Goal: Find specific page/section: Find specific page/section

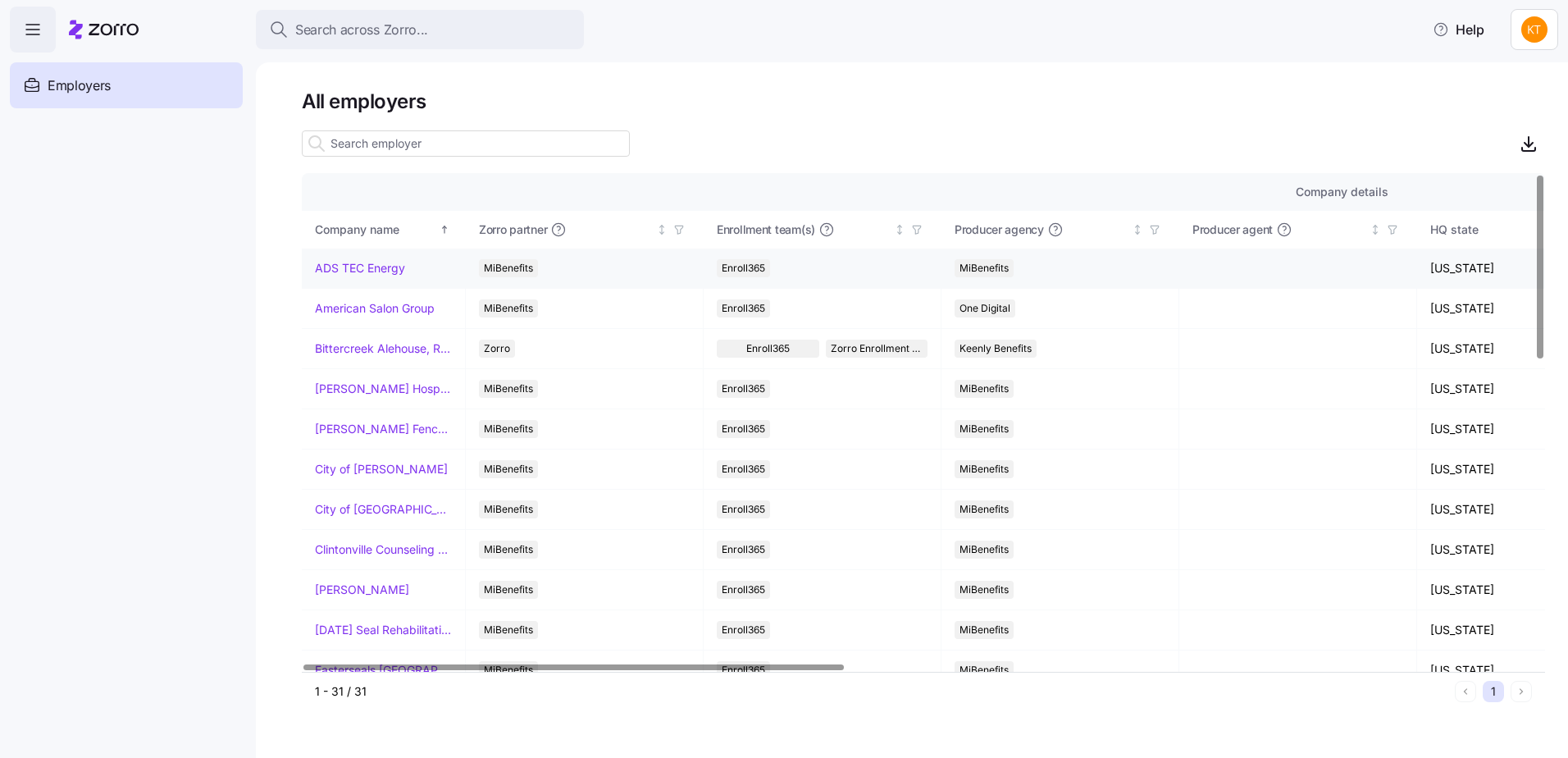
click at [344, 265] on link "ADS TEC Energy" at bounding box center [360, 268] width 90 height 17
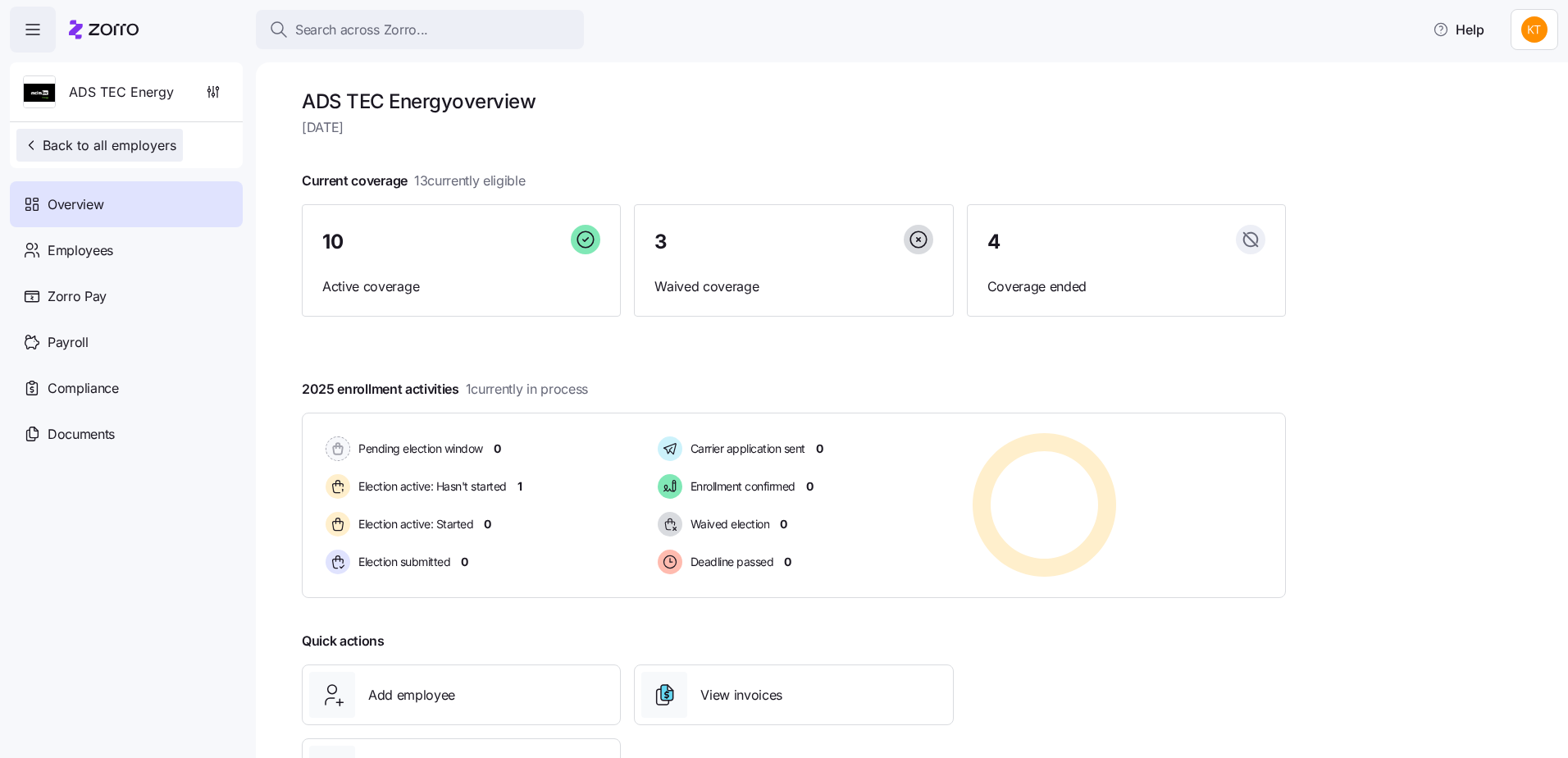
click at [65, 143] on span "Back to all employers" at bounding box center [99, 145] width 153 height 19
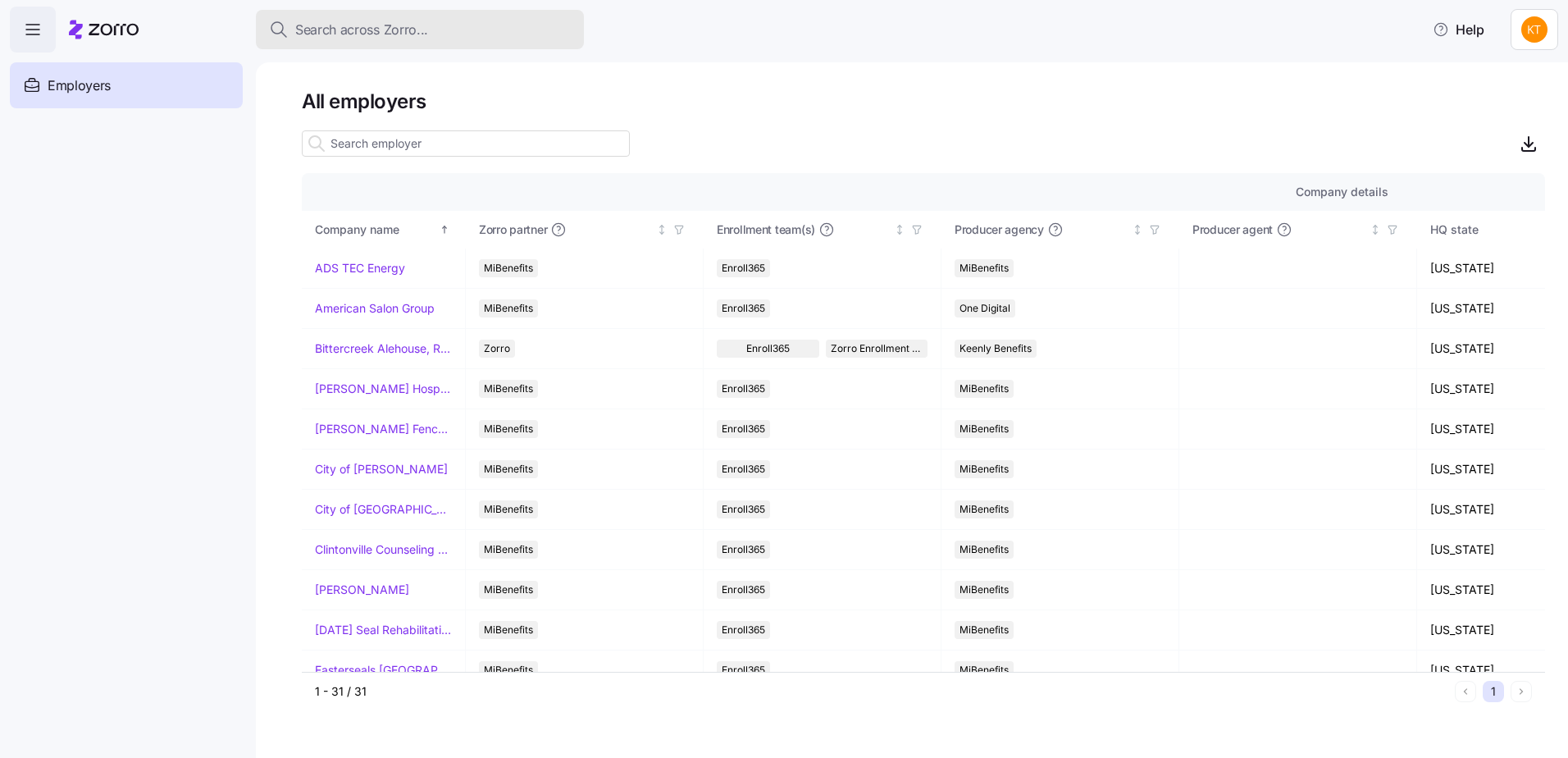
click at [439, 27] on div "Search across Zorro..." at bounding box center [419, 29] width 302 height 20
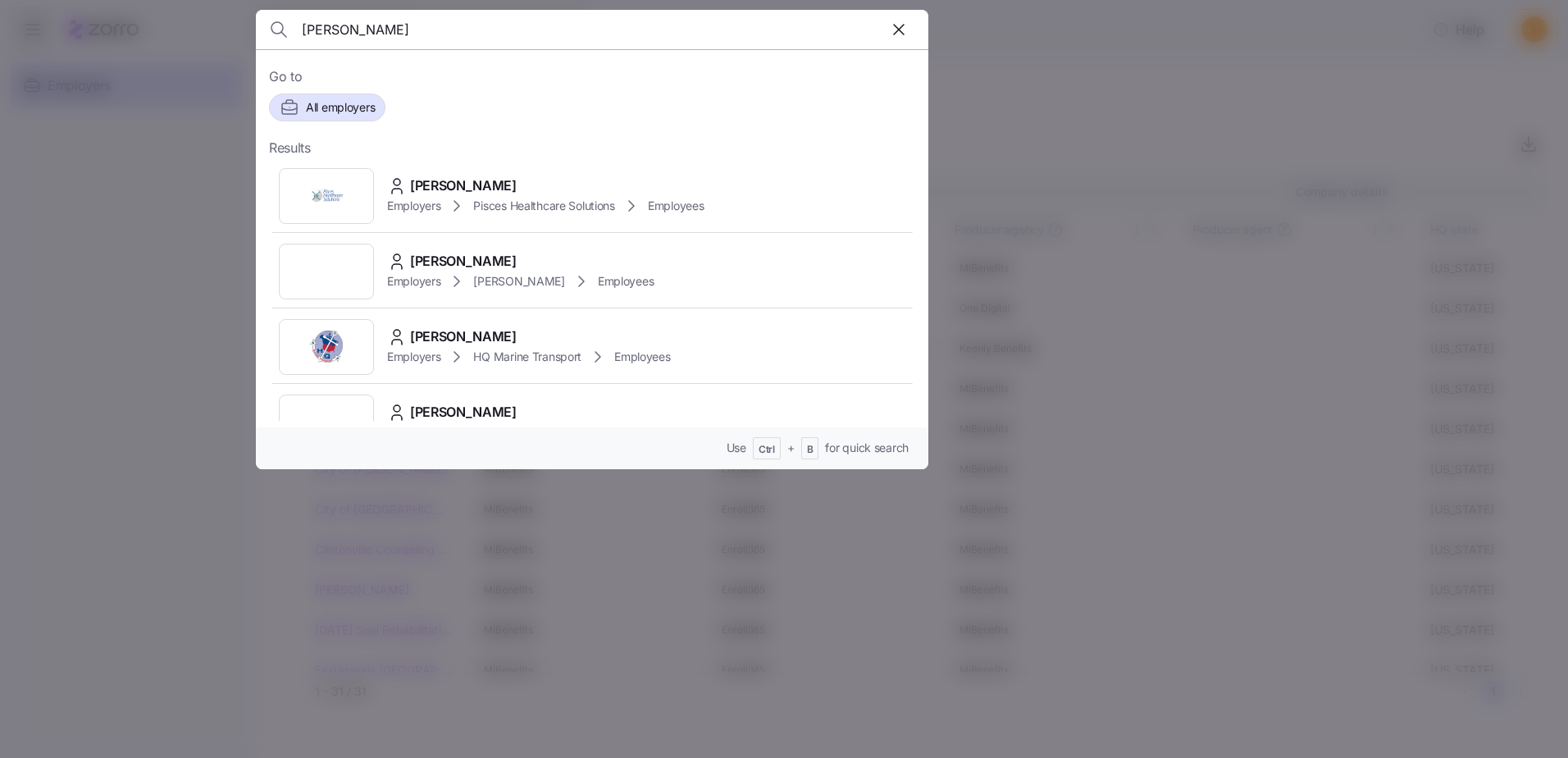
type input "[PERSON_NAME]"
click at [432, 184] on span "Alina Brill" at bounding box center [463, 185] width 107 height 20
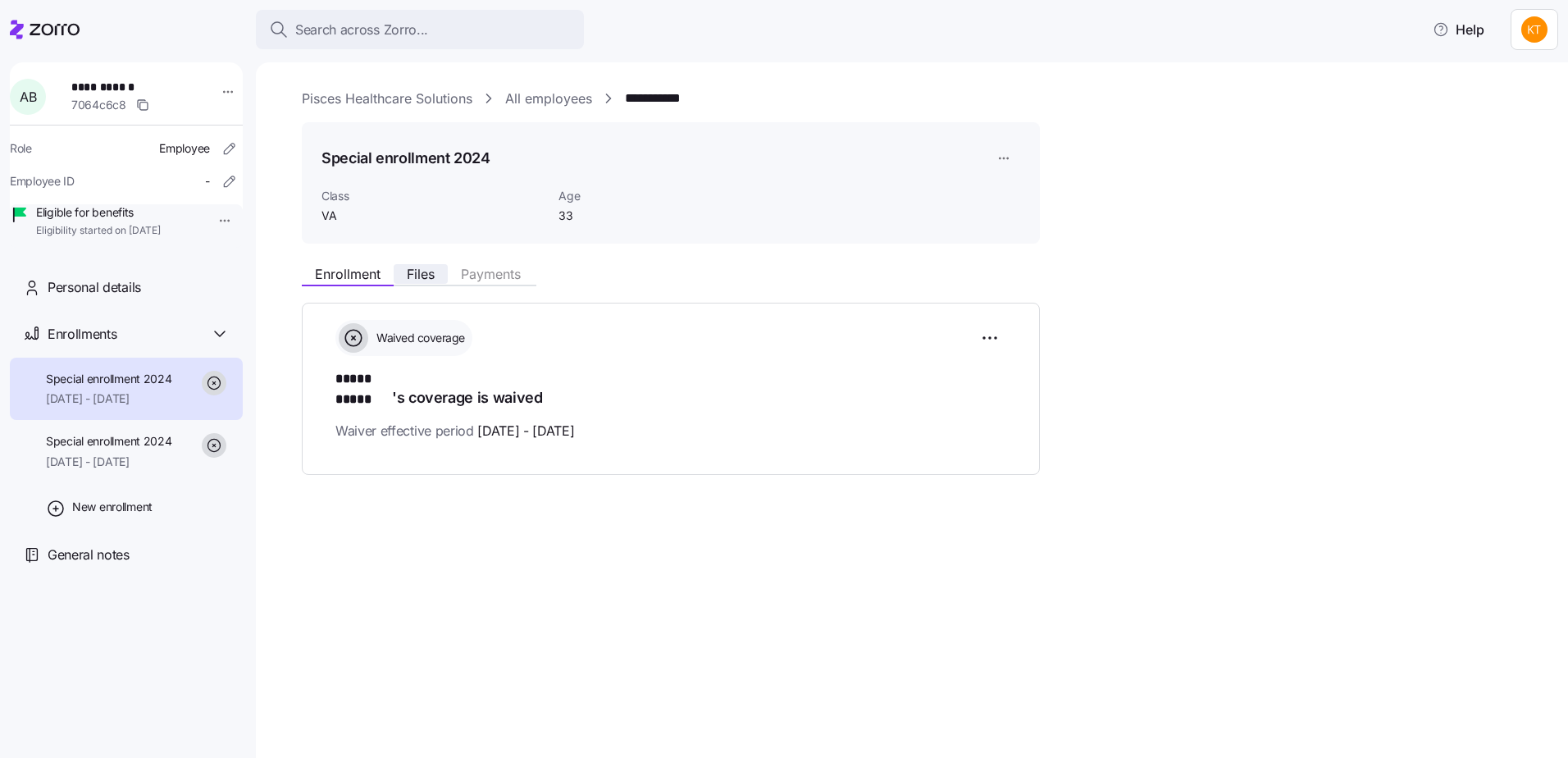
click at [435, 277] on span "Files" at bounding box center [421, 273] width 28 height 13
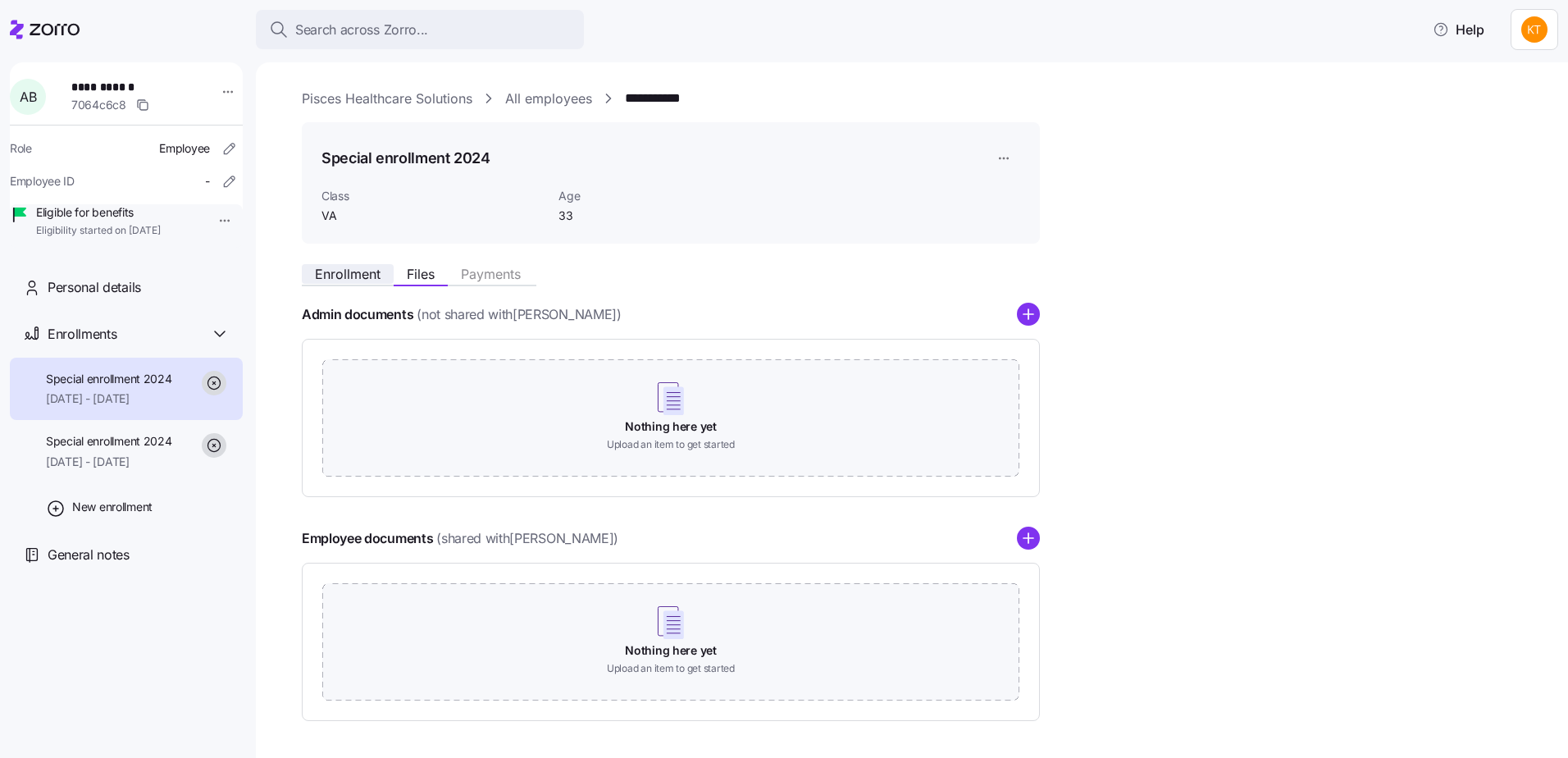
click at [381, 284] on button "Enrollment" at bounding box center [348, 274] width 92 height 19
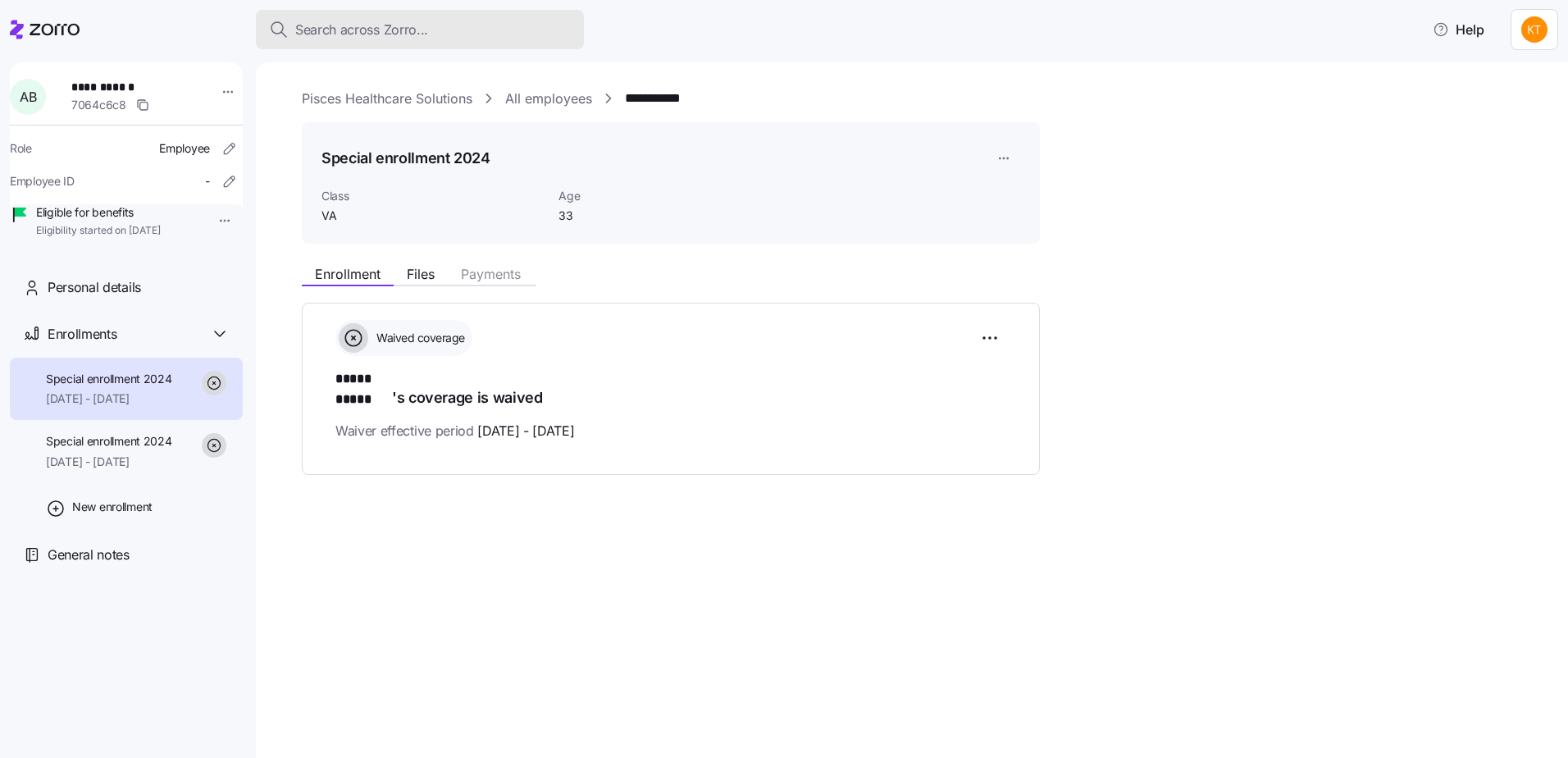
click at [463, 31] on div "Search across Zorro..." at bounding box center [419, 29] width 302 height 20
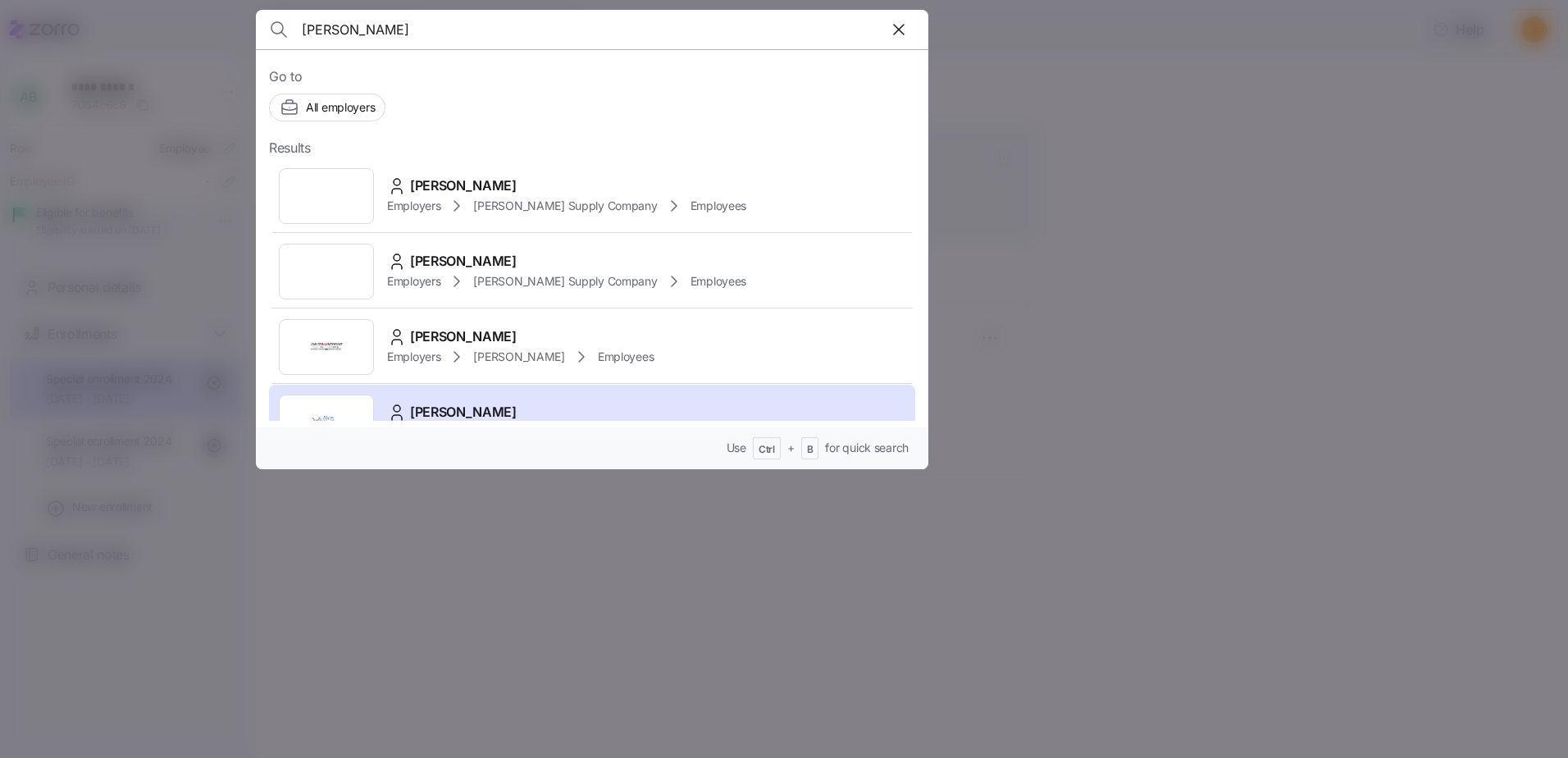
click at [393, 35] on input "Amanda Brill" at bounding box center [511, 29] width 420 height 40
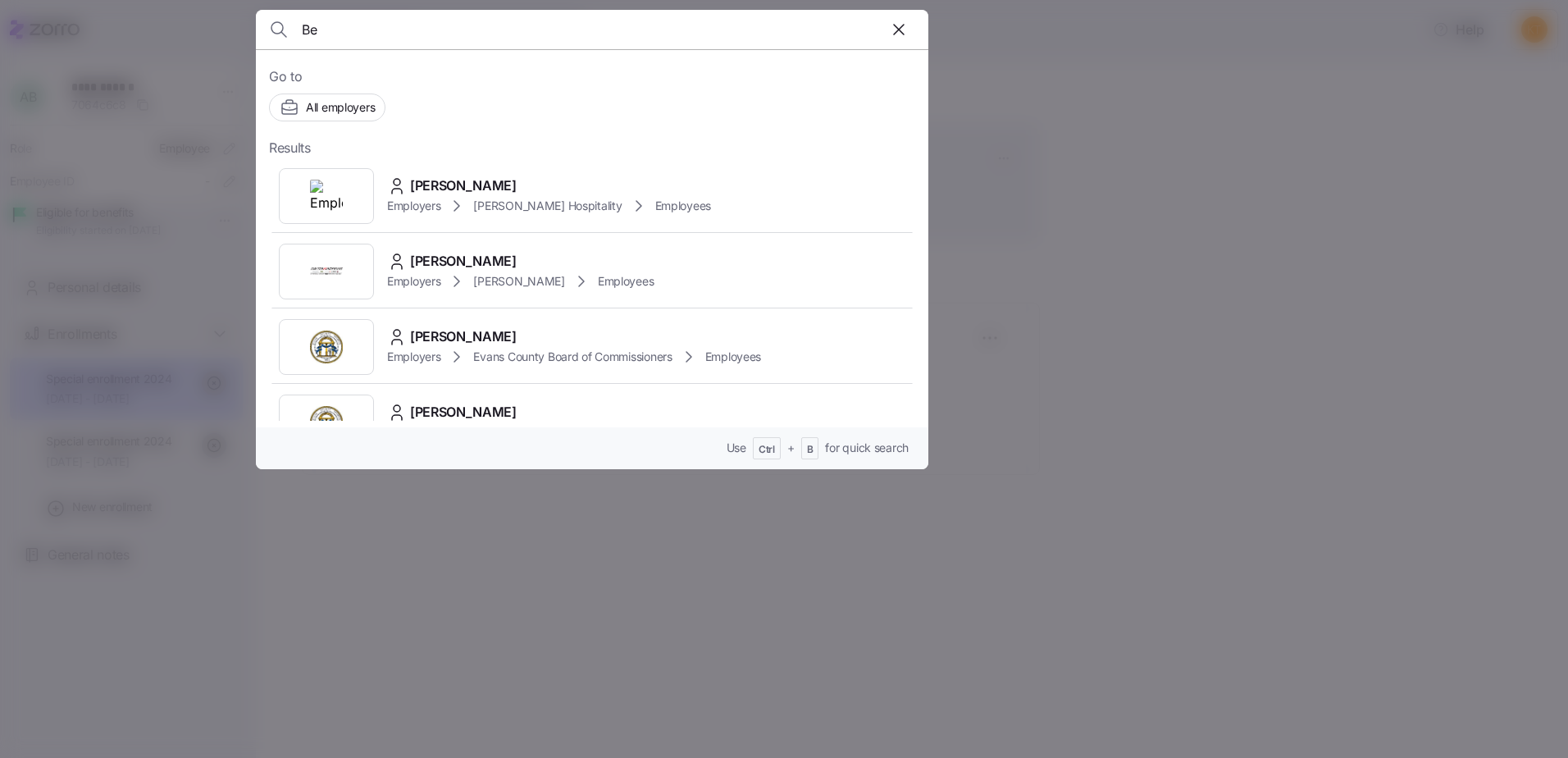
type input "B"
click at [477, 28] on input "Peter Reinke" at bounding box center [511, 29] width 420 height 40
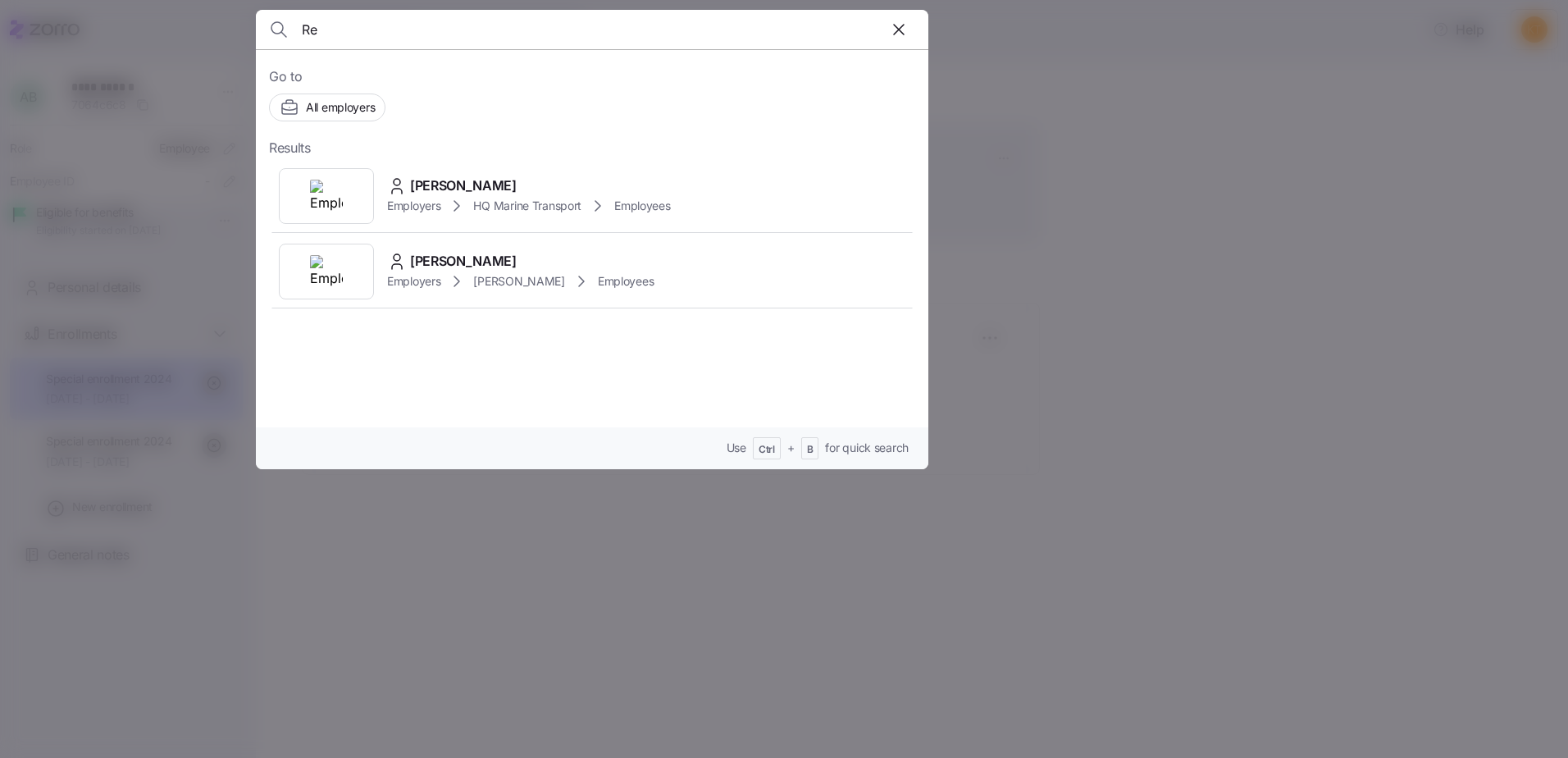
type input "R"
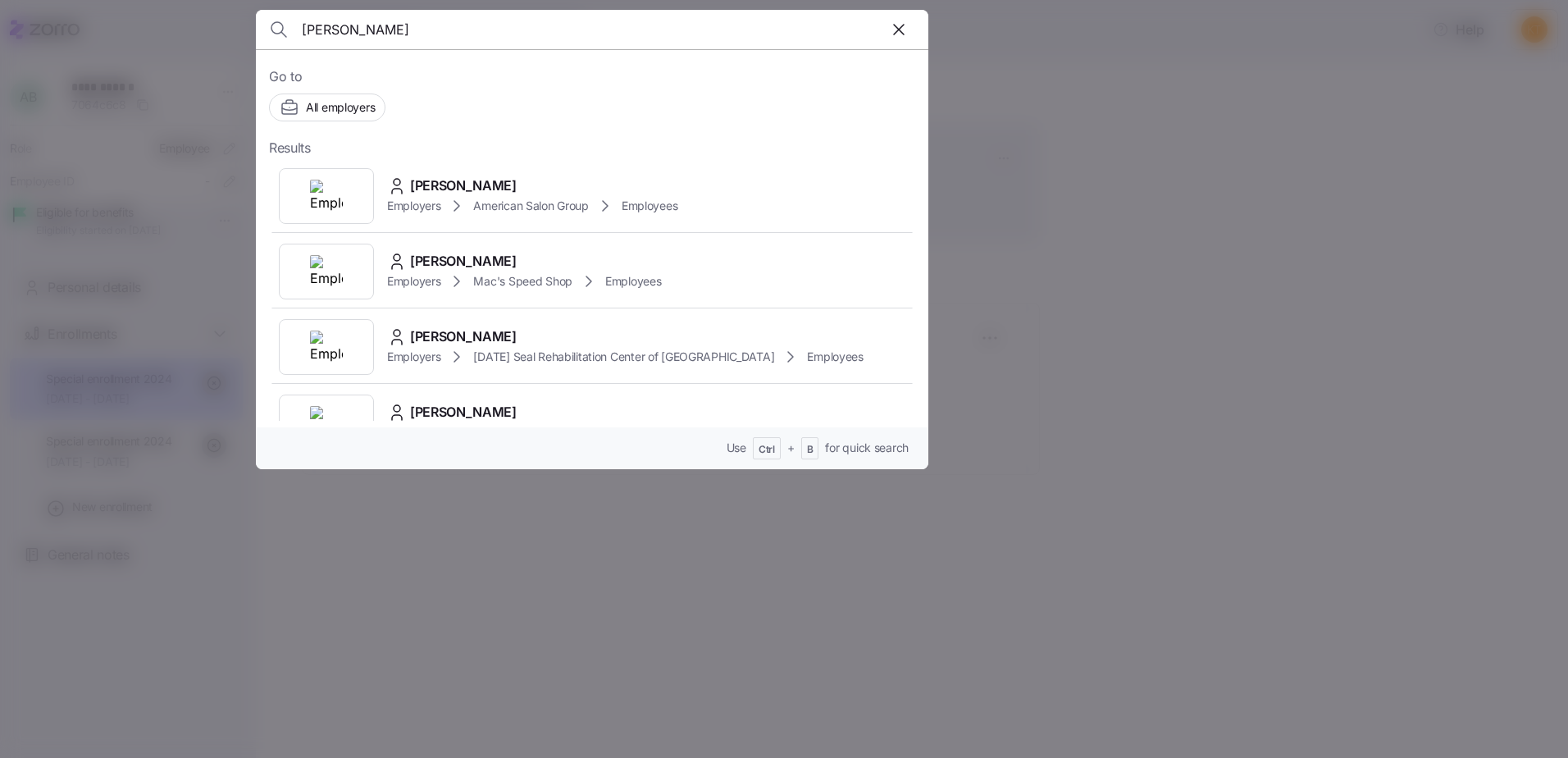
click at [414, 38] on input "Rosendo" at bounding box center [511, 29] width 420 height 40
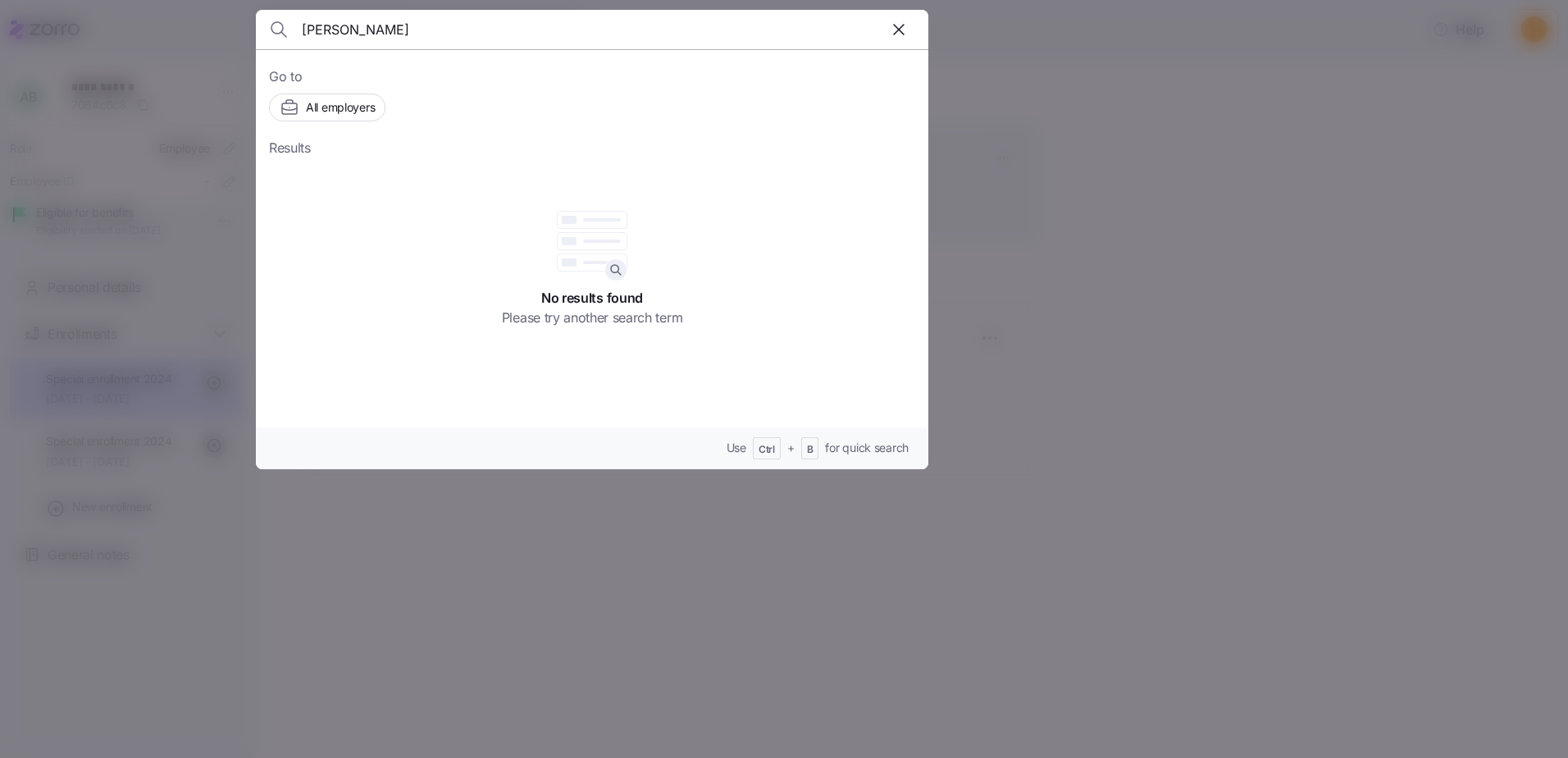
click at [356, 37] on input "Wynn" at bounding box center [511, 29] width 420 height 40
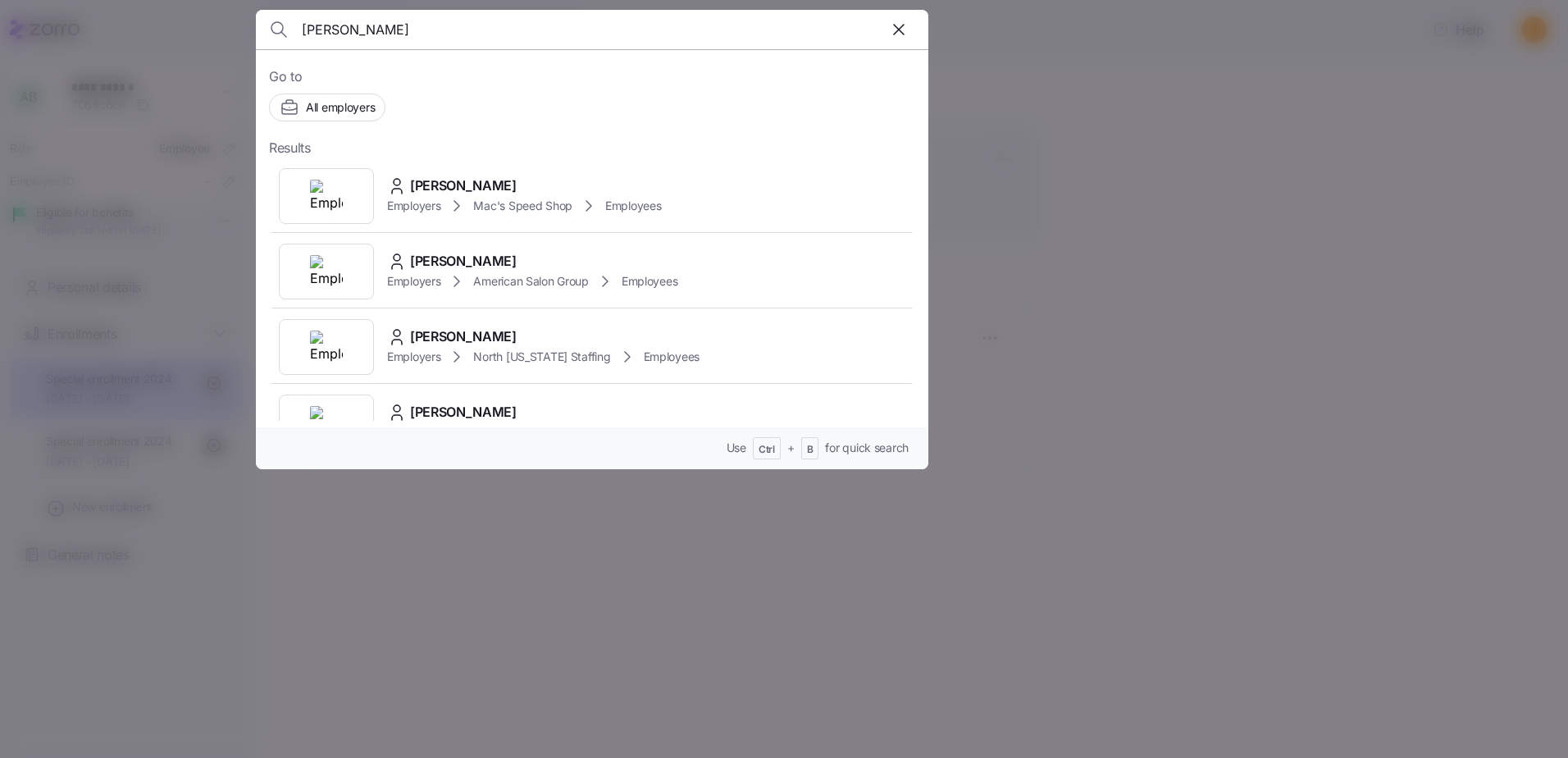
click at [385, 41] on input "Harwood" at bounding box center [511, 29] width 420 height 40
type input "Brill"
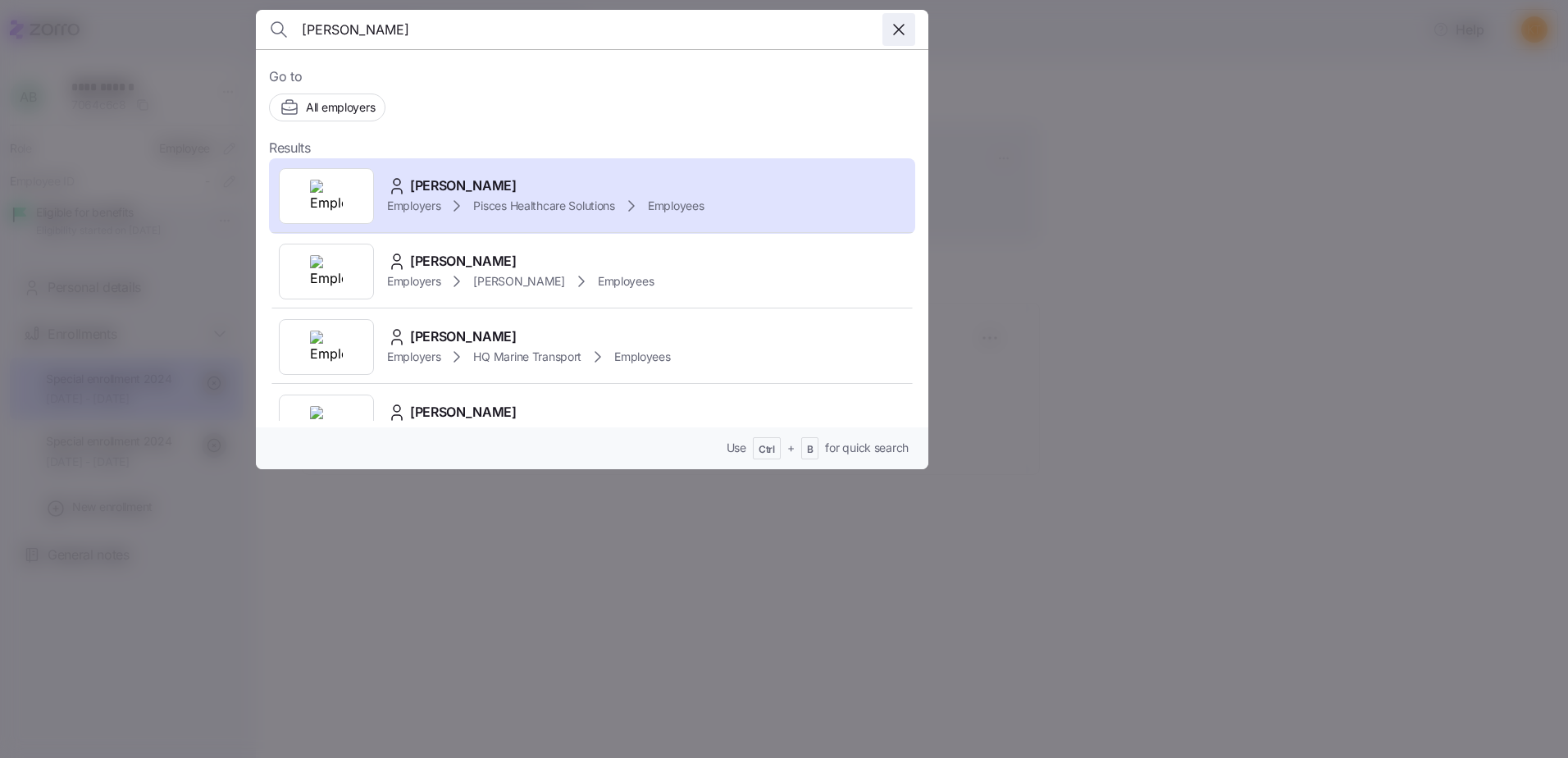
click at [893, 27] on icon "button" at bounding box center [899, 29] width 19 height 19
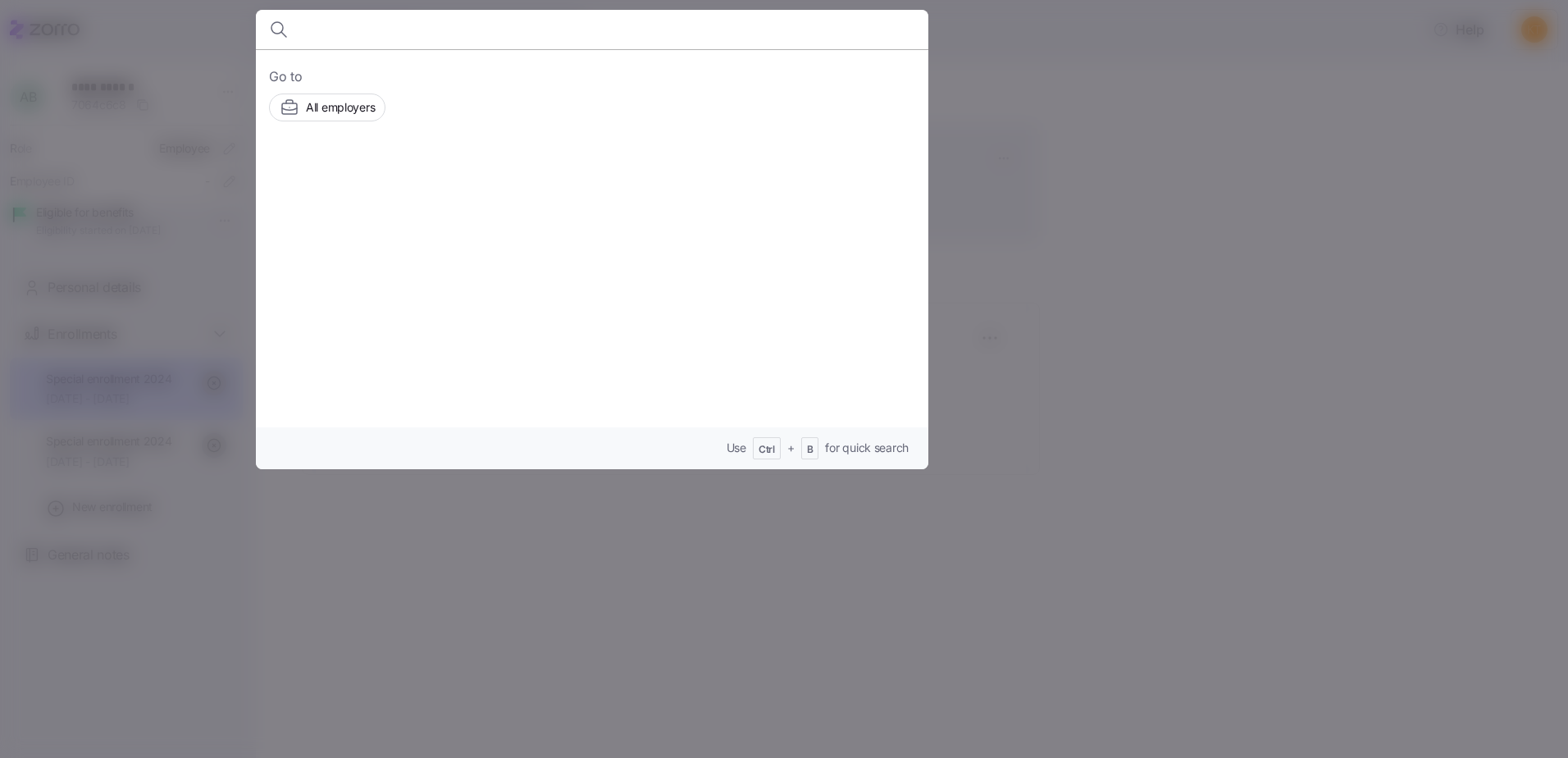
click at [339, 28] on input at bounding box center [511, 29] width 420 height 40
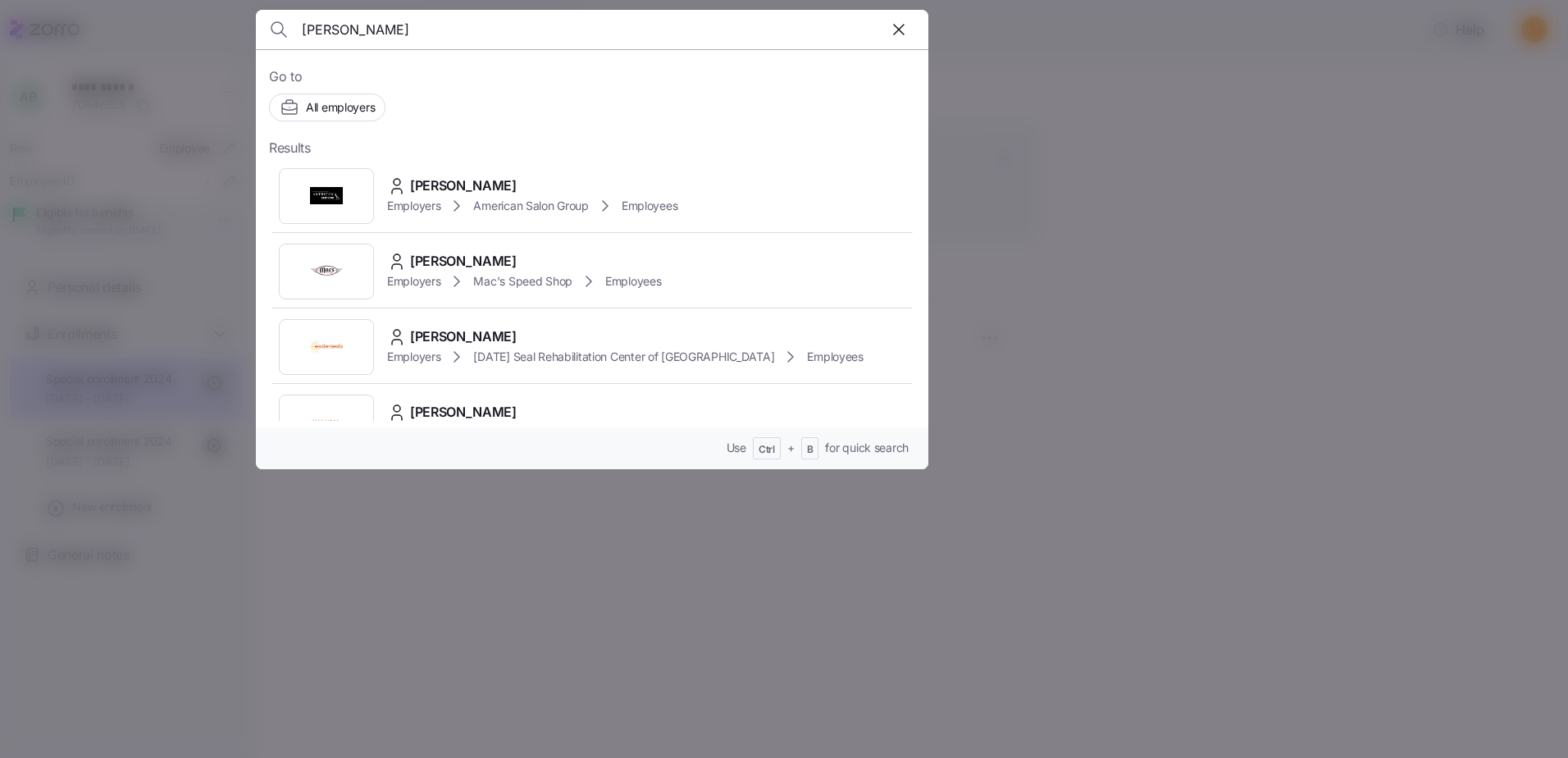
click at [571, 42] on input "Rosendo" at bounding box center [511, 29] width 420 height 40
type input "Huffnagle"
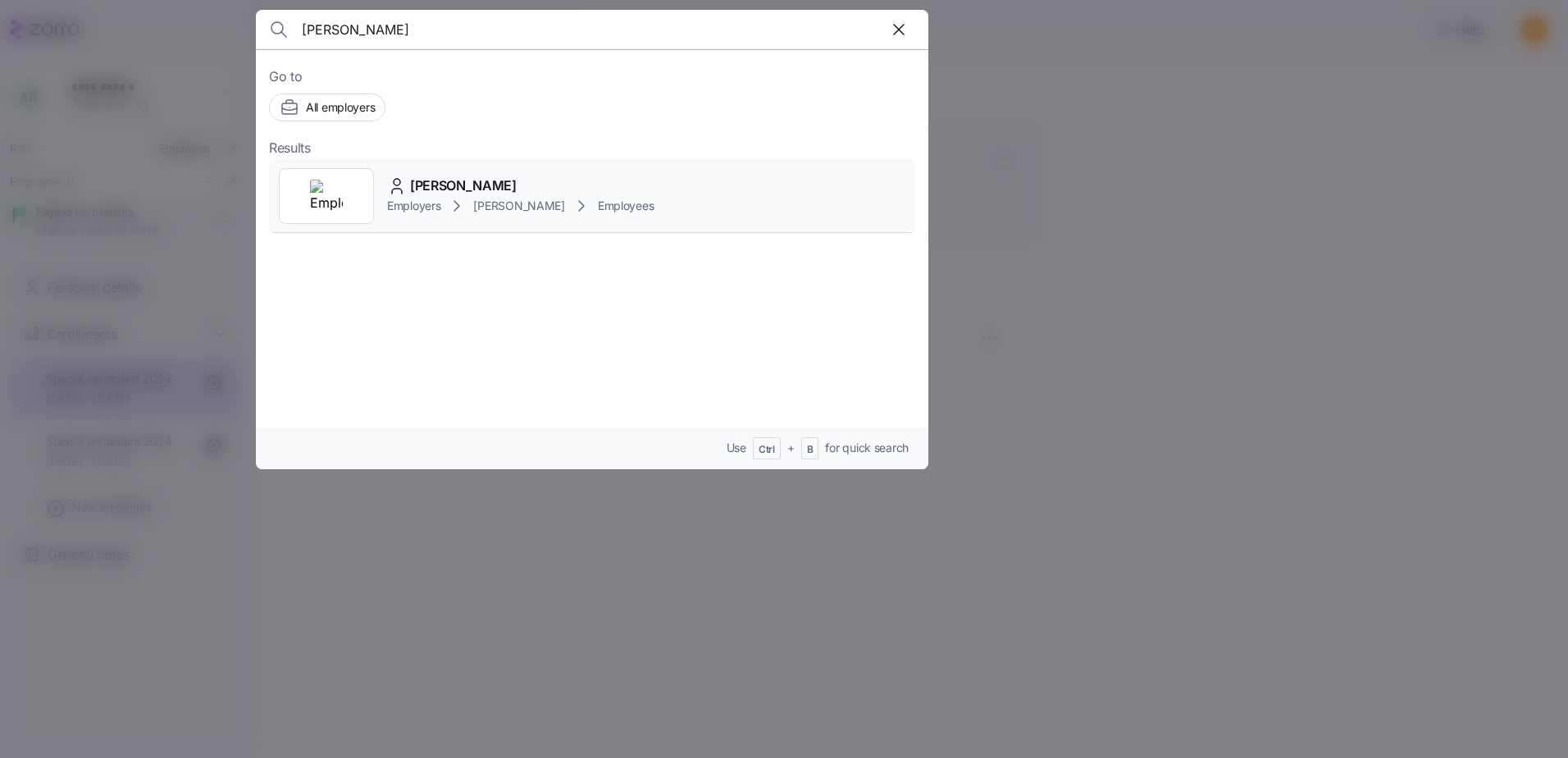
click at [440, 198] on span "Employers" at bounding box center [414, 206] width 53 height 17
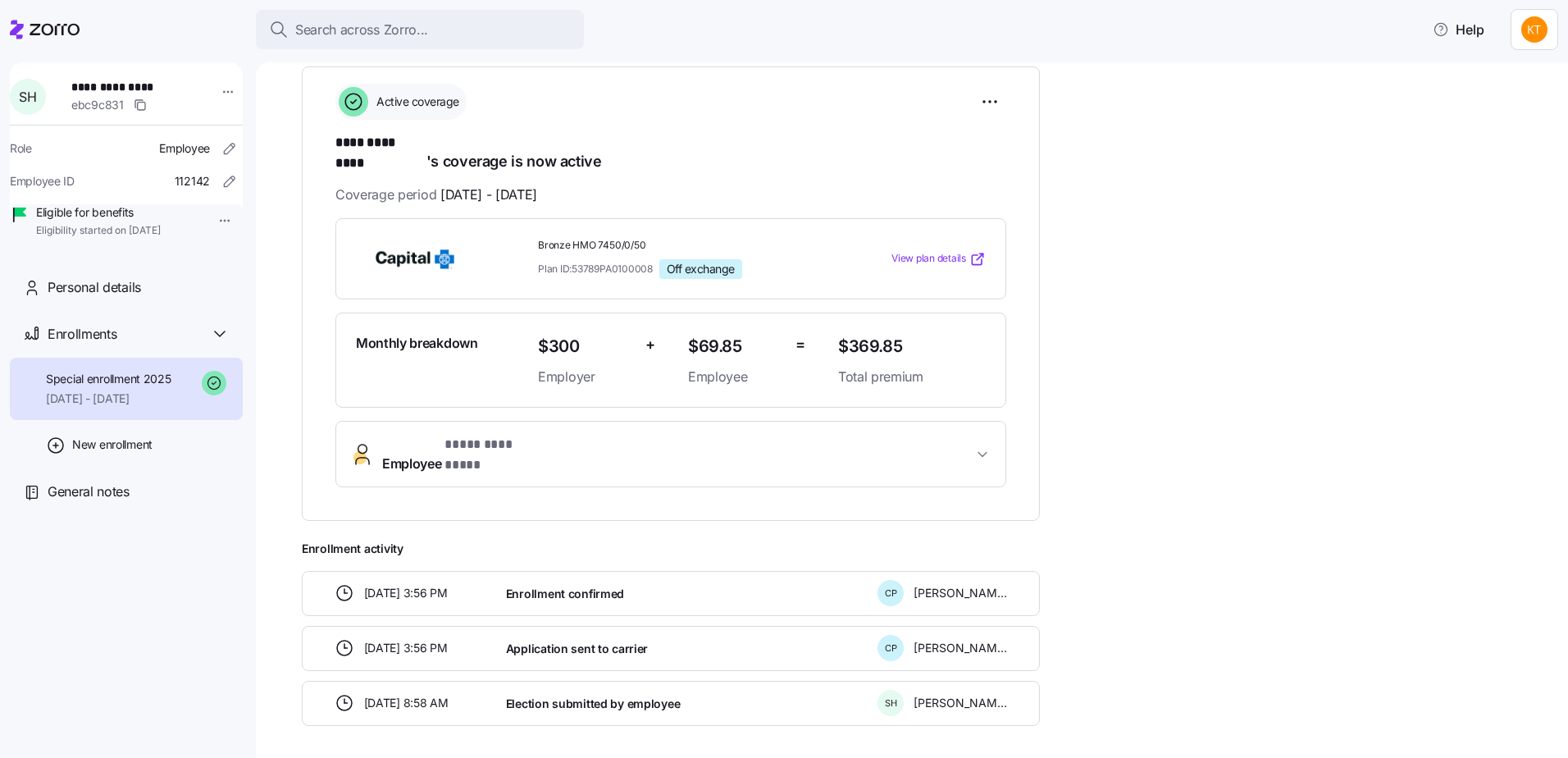
scroll to position [246, 0]
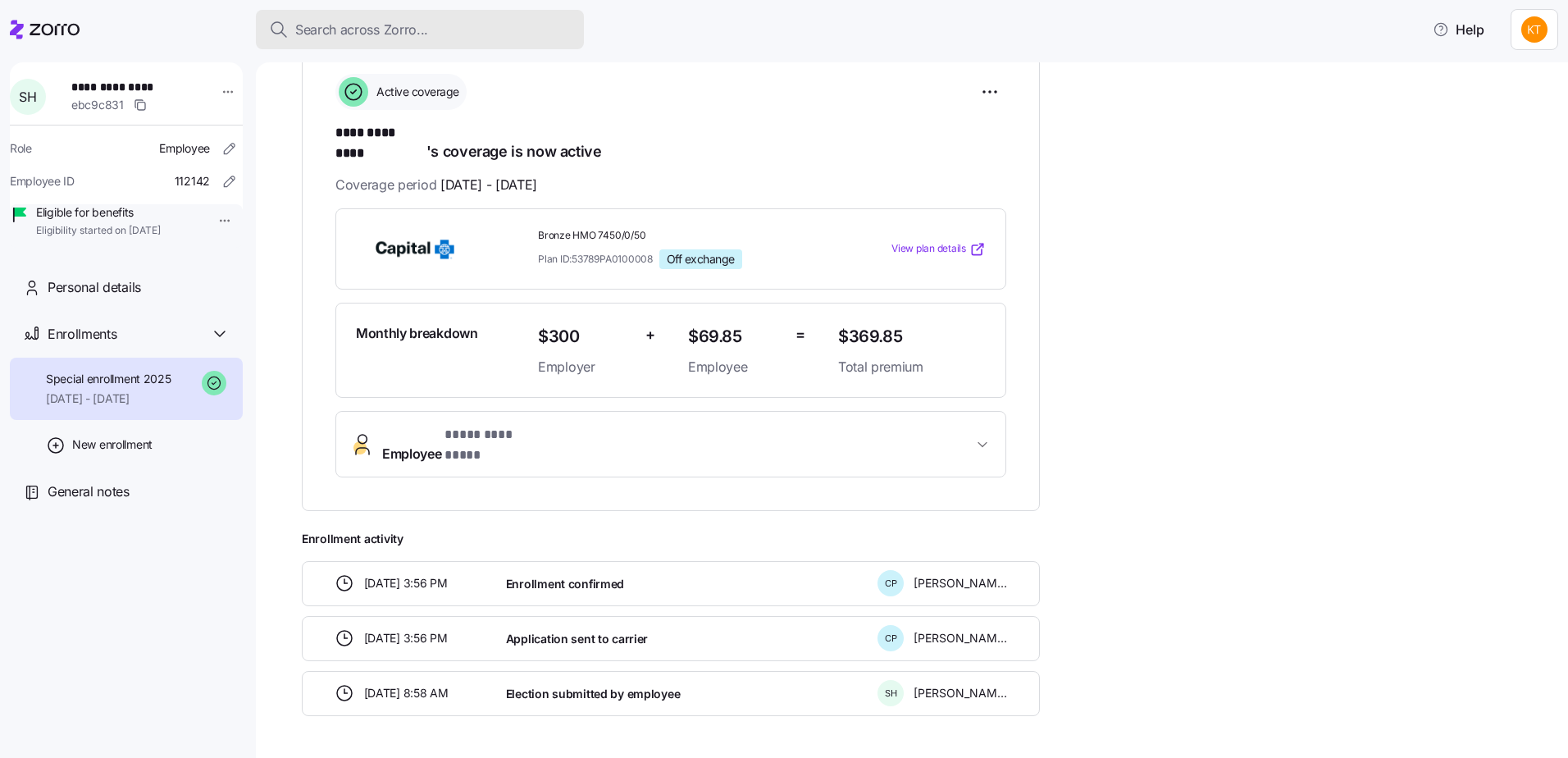
click at [411, 23] on span "Search across Zorro..." at bounding box center [362, 29] width 133 height 20
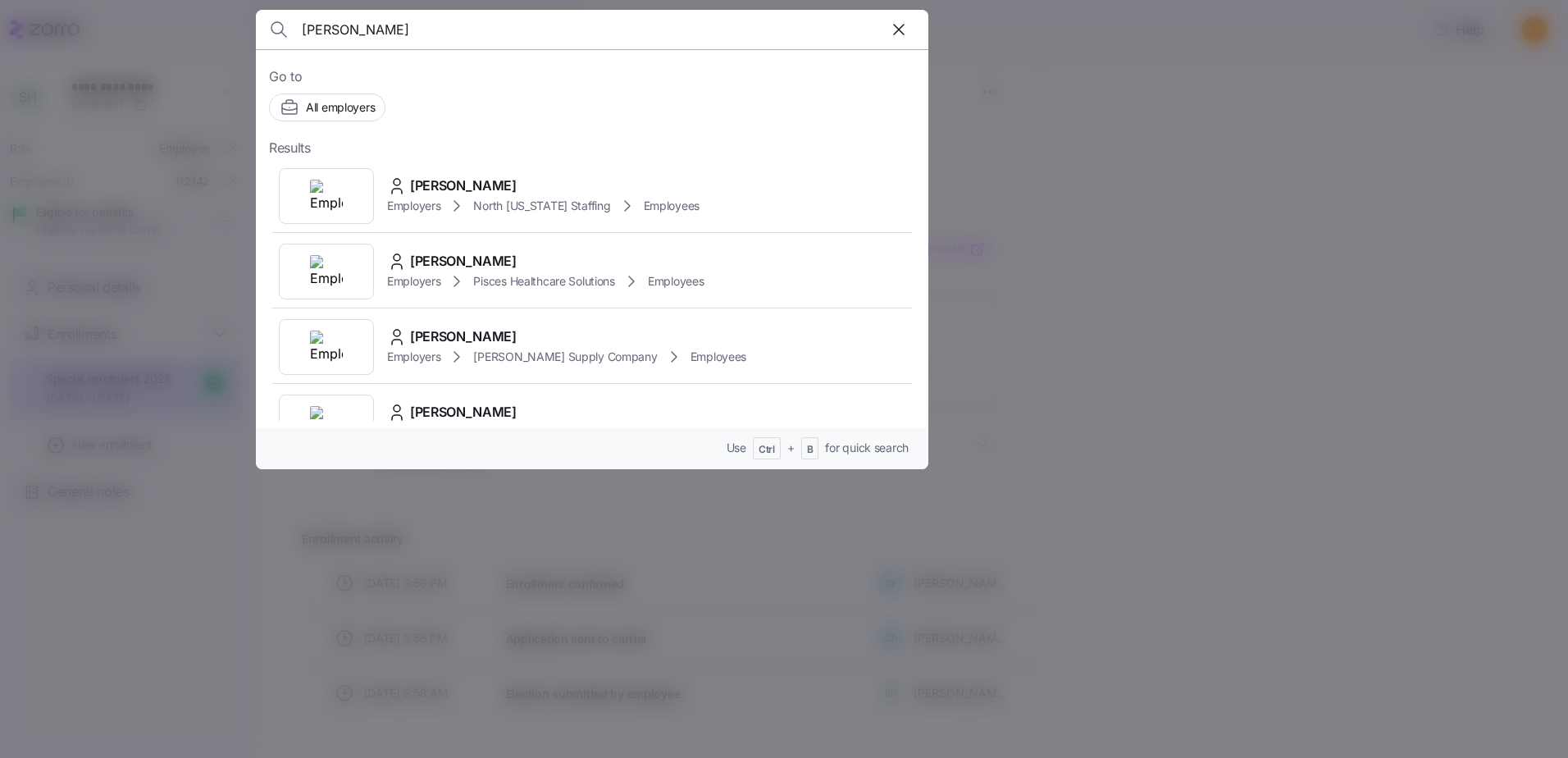
type input "[PERSON_NAME]"
click at [893, 34] on icon "button" at bounding box center [899, 29] width 19 height 19
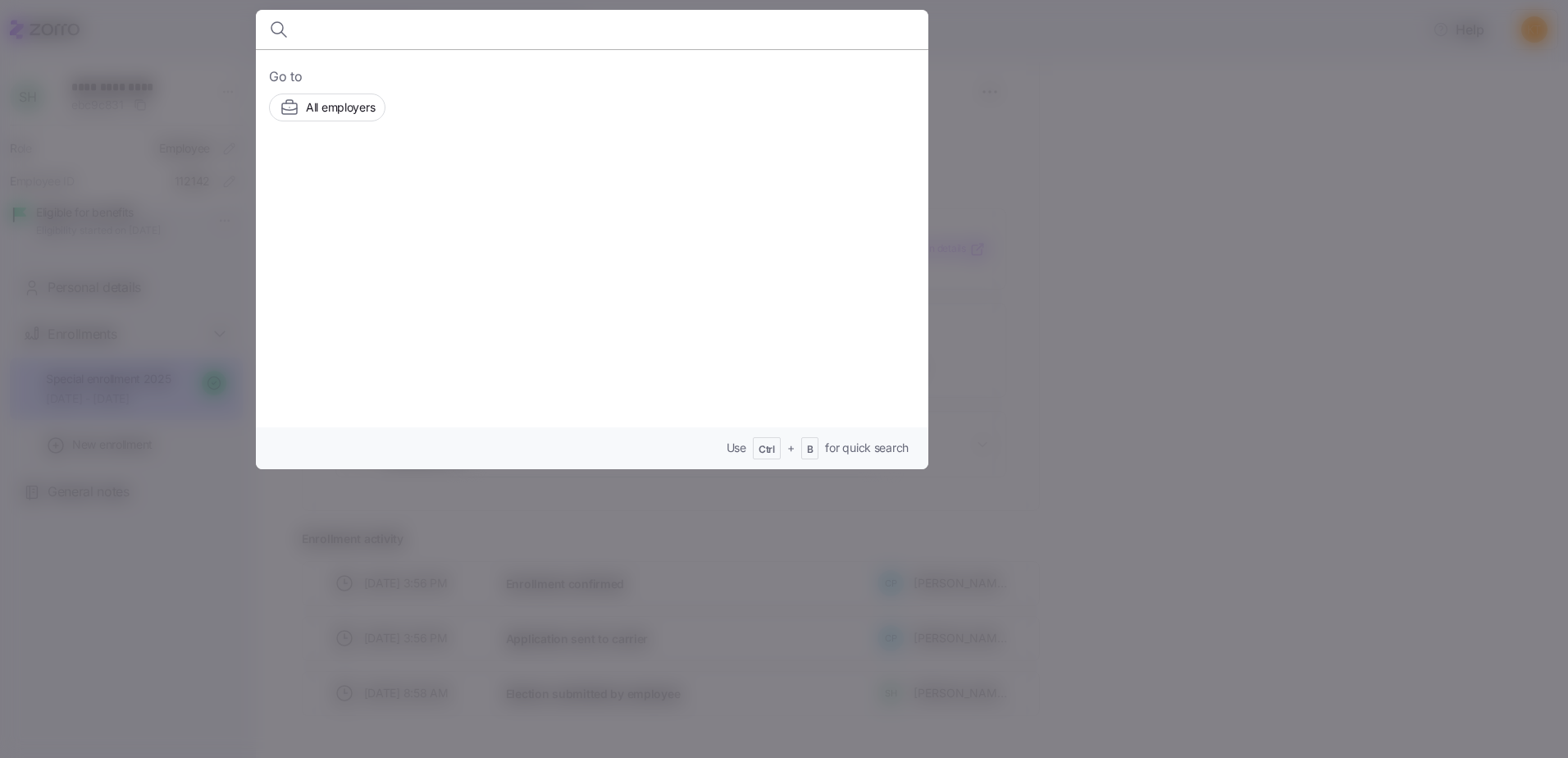
click at [1035, 94] on div at bounding box center [784, 379] width 1568 height 758
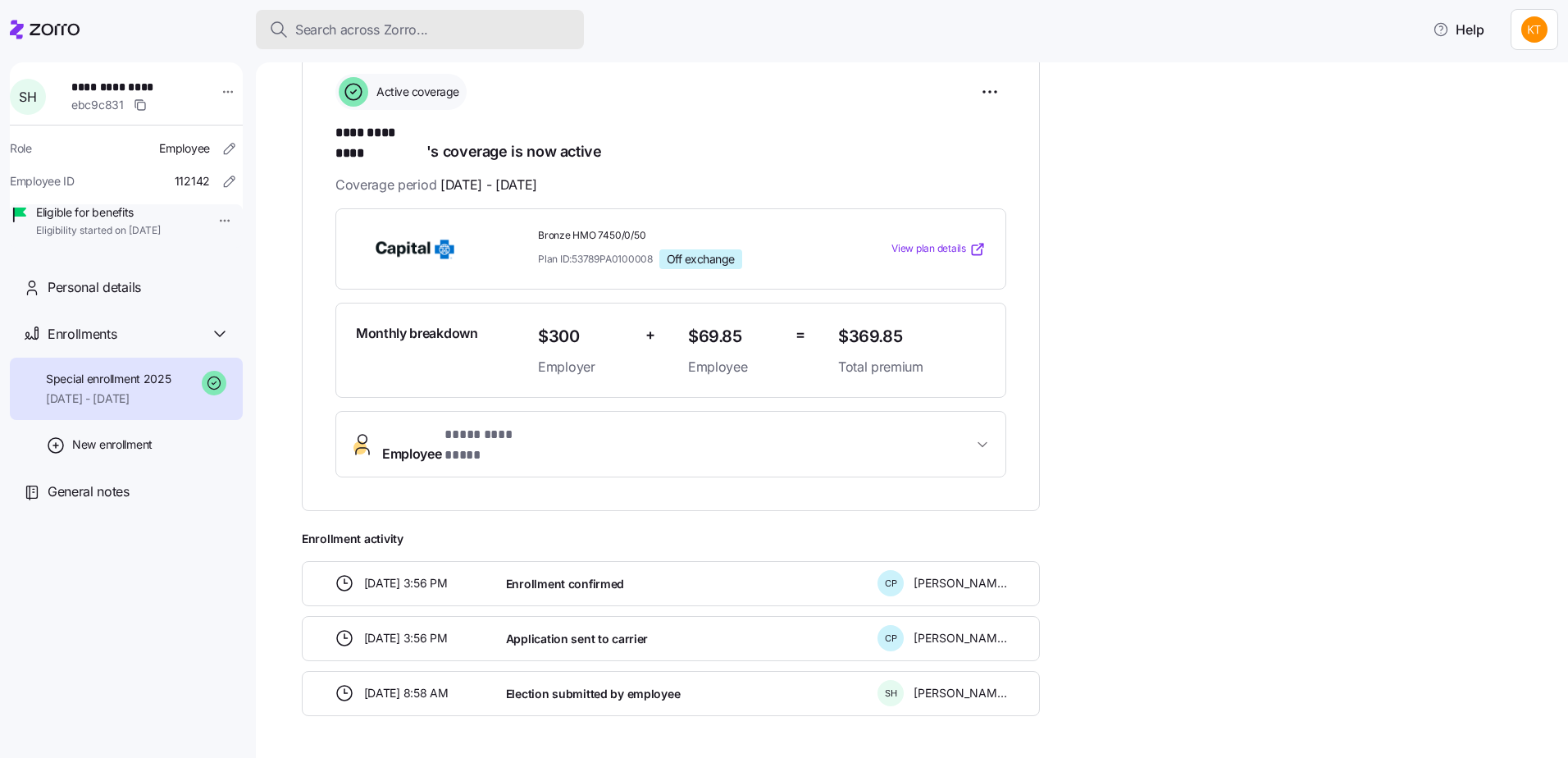
click at [435, 32] on div "Search across Zorro..." at bounding box center [419, 29] width 302 height 20
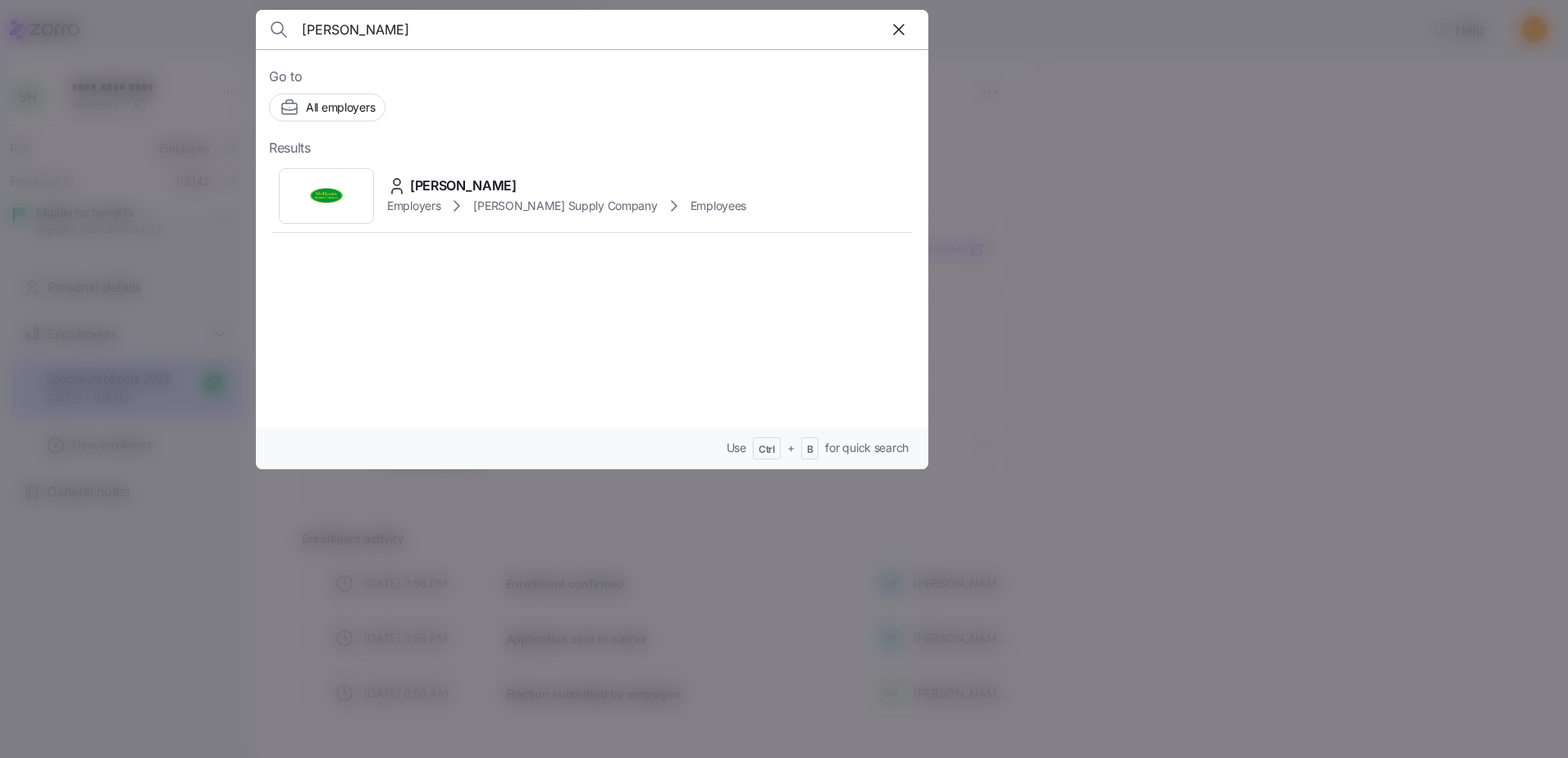
type input "J"
type input "[PERSON_NAME]"
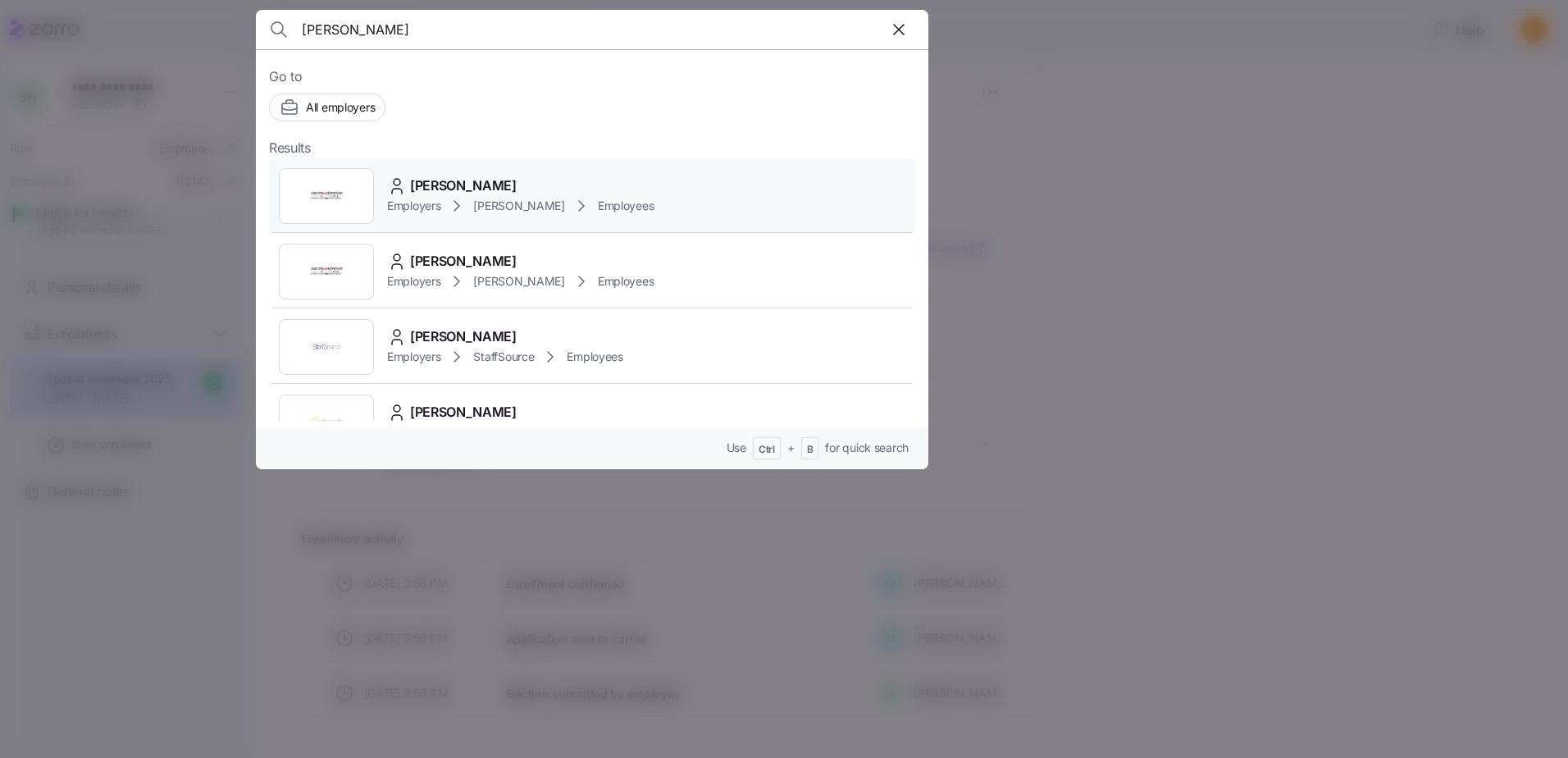
click at [456, 187] on span "[PERSON_NAME]" at bounding box center [463, 185] width 107 height 20
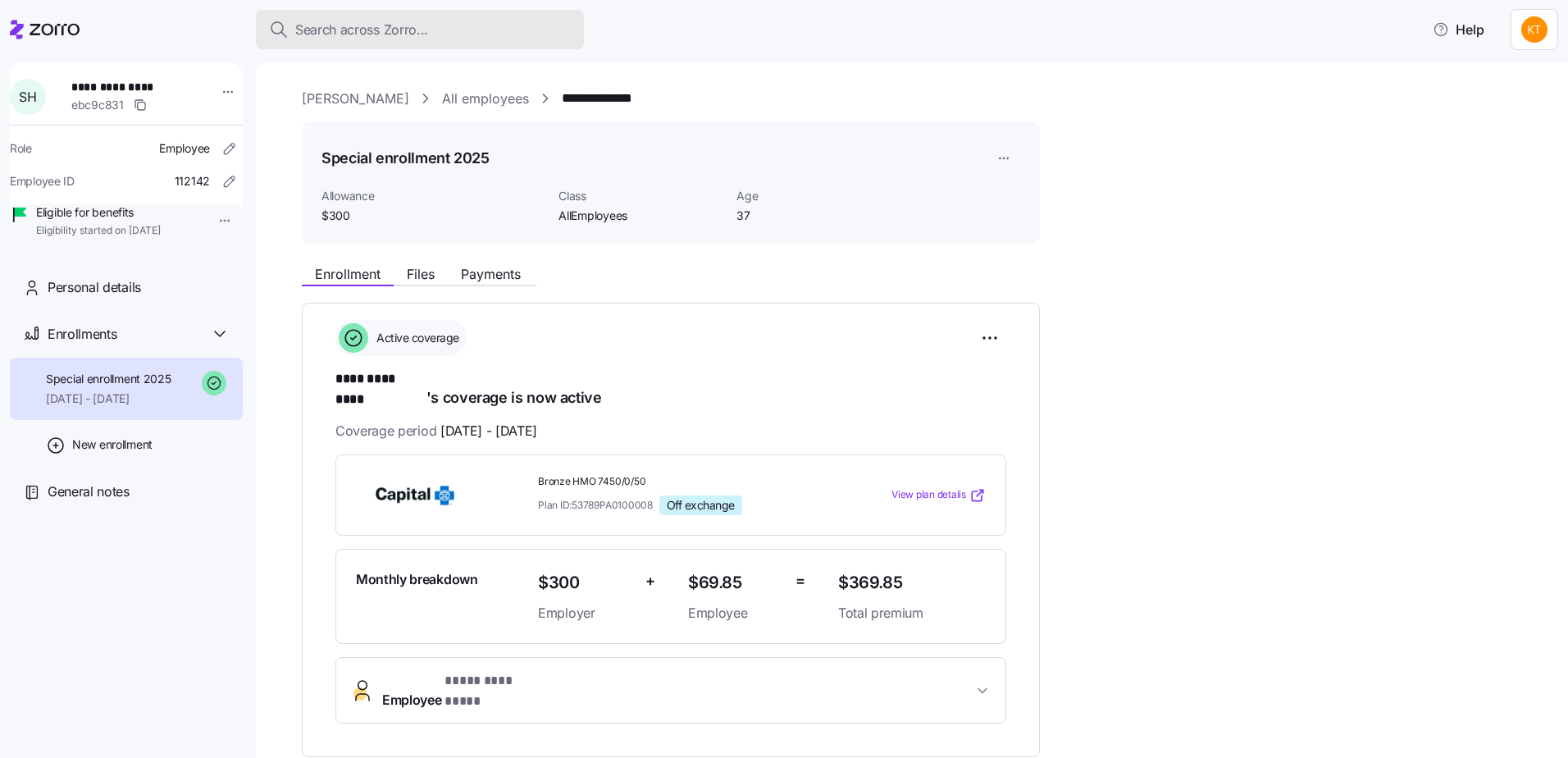
click at [392, 28] on span "Search across Zorro..." at bounding box center [362, 29] width 133 height 20
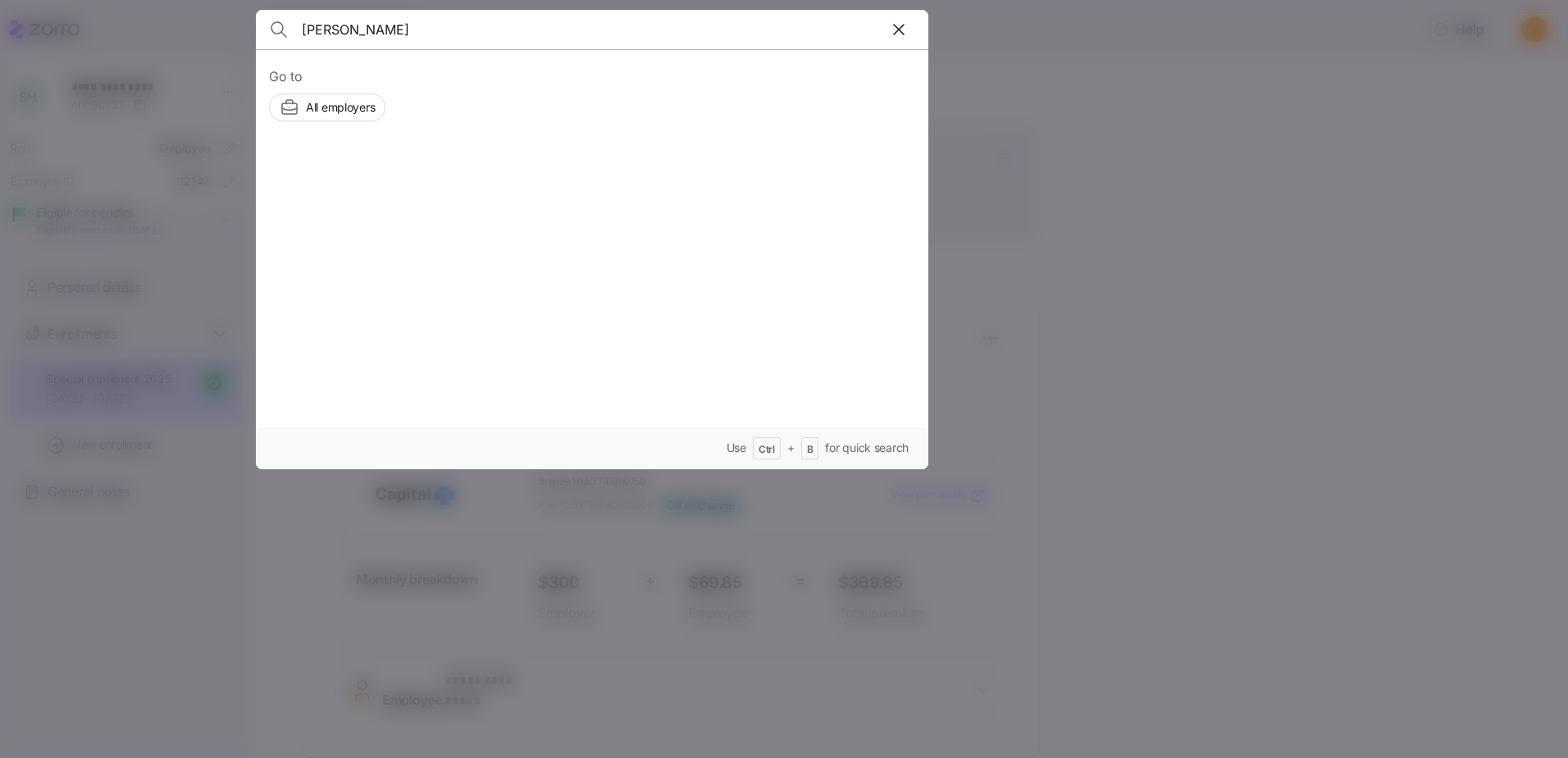
type input "[PERSON_NAME]"
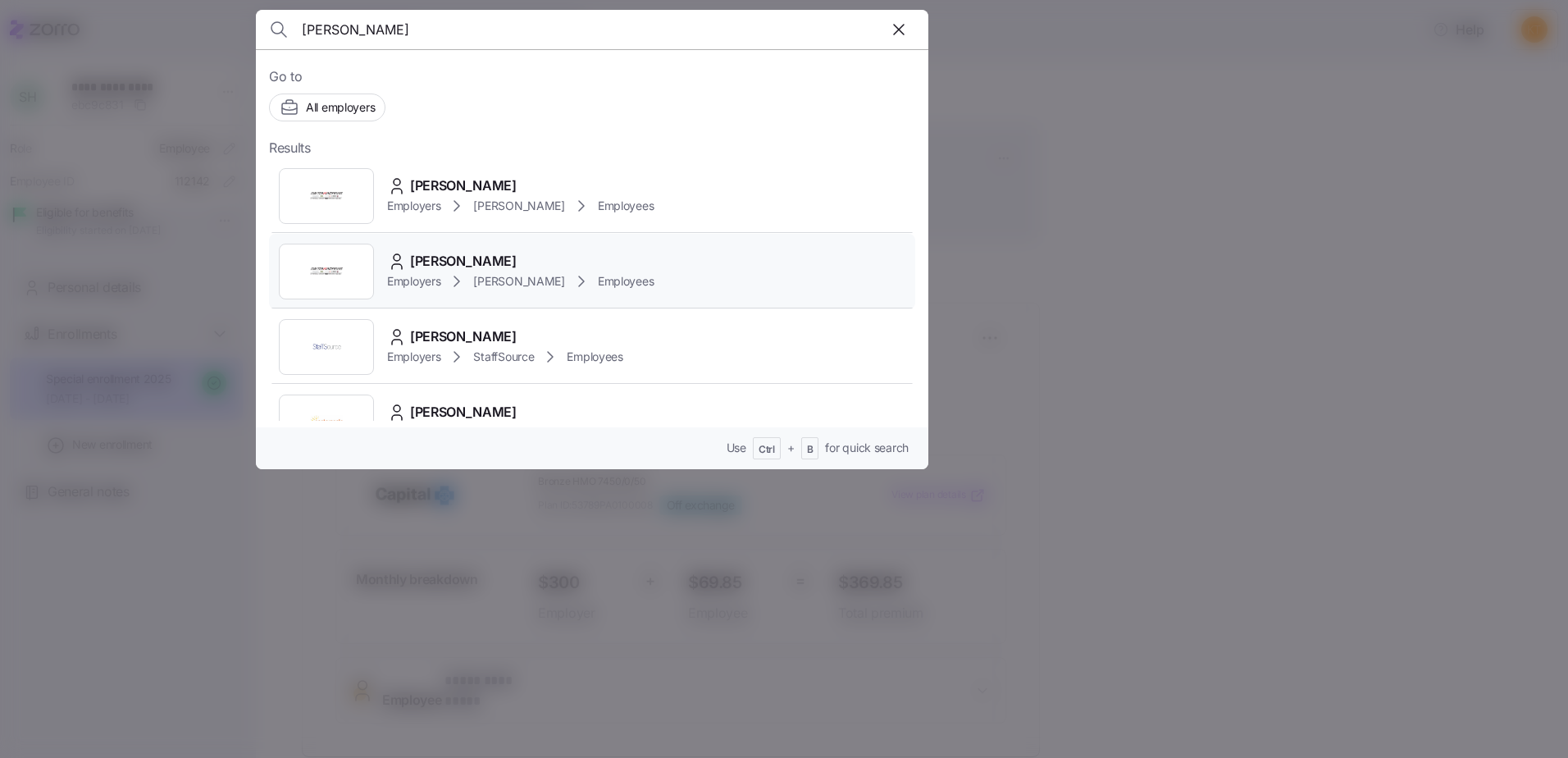
click at [454, 260] on span "[PERSON_NAME]" at bounding box center [463, 261] width 107 height 20
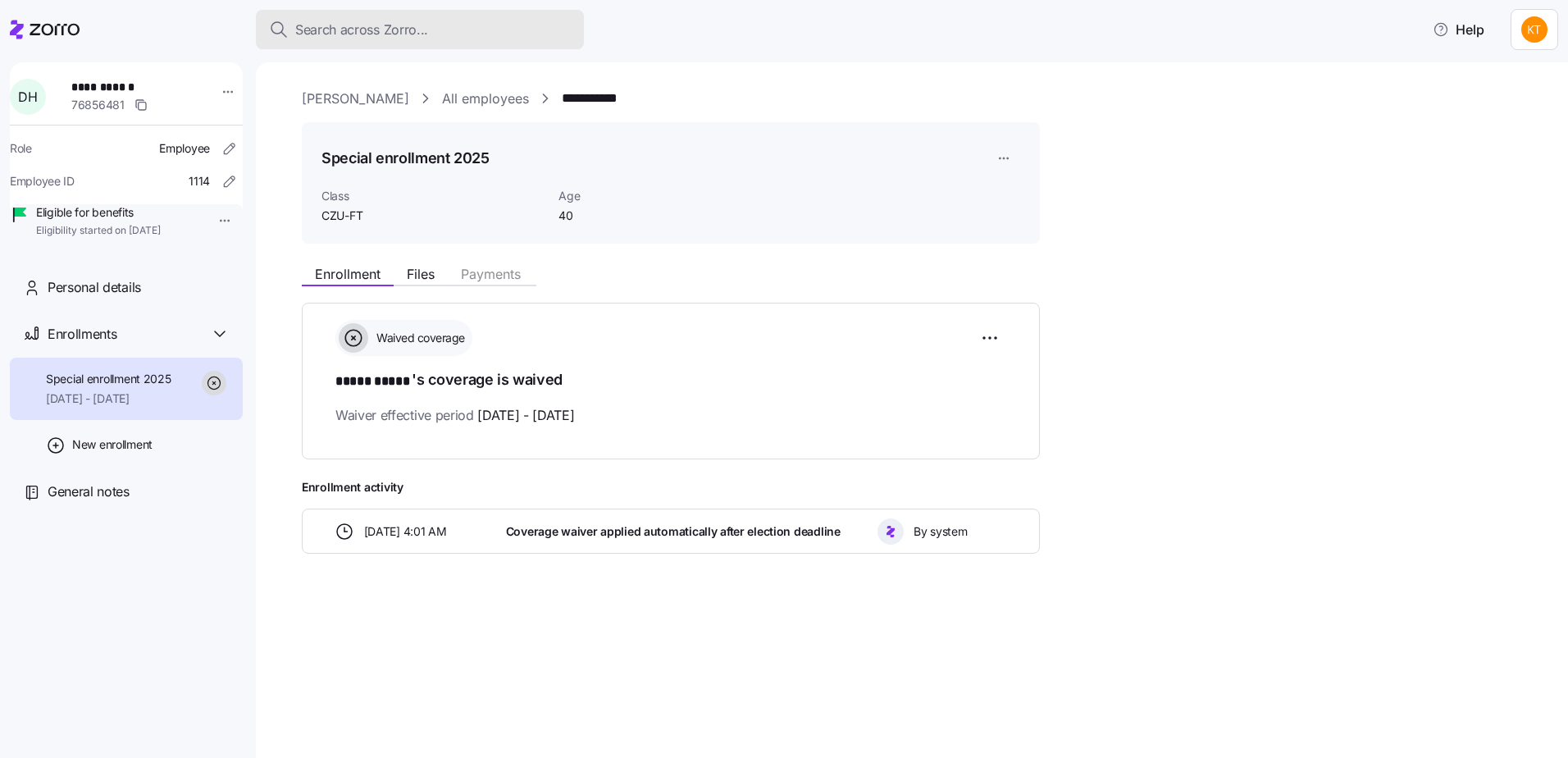
click at [403, 36] on span "Search across Zorro..." at bounding box center [362, 29] width 133 height 20
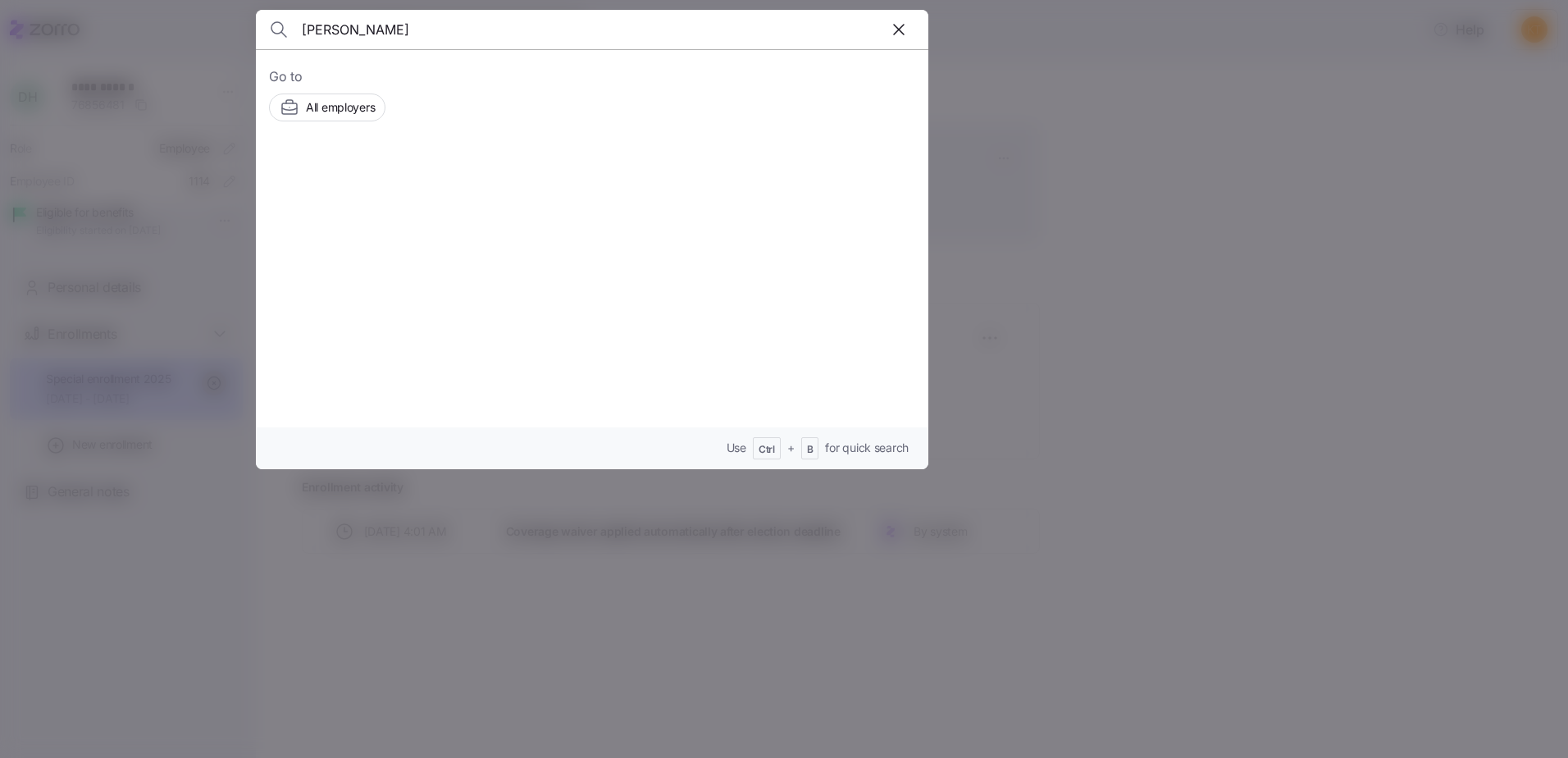
type input "[PERSON_NAME]"
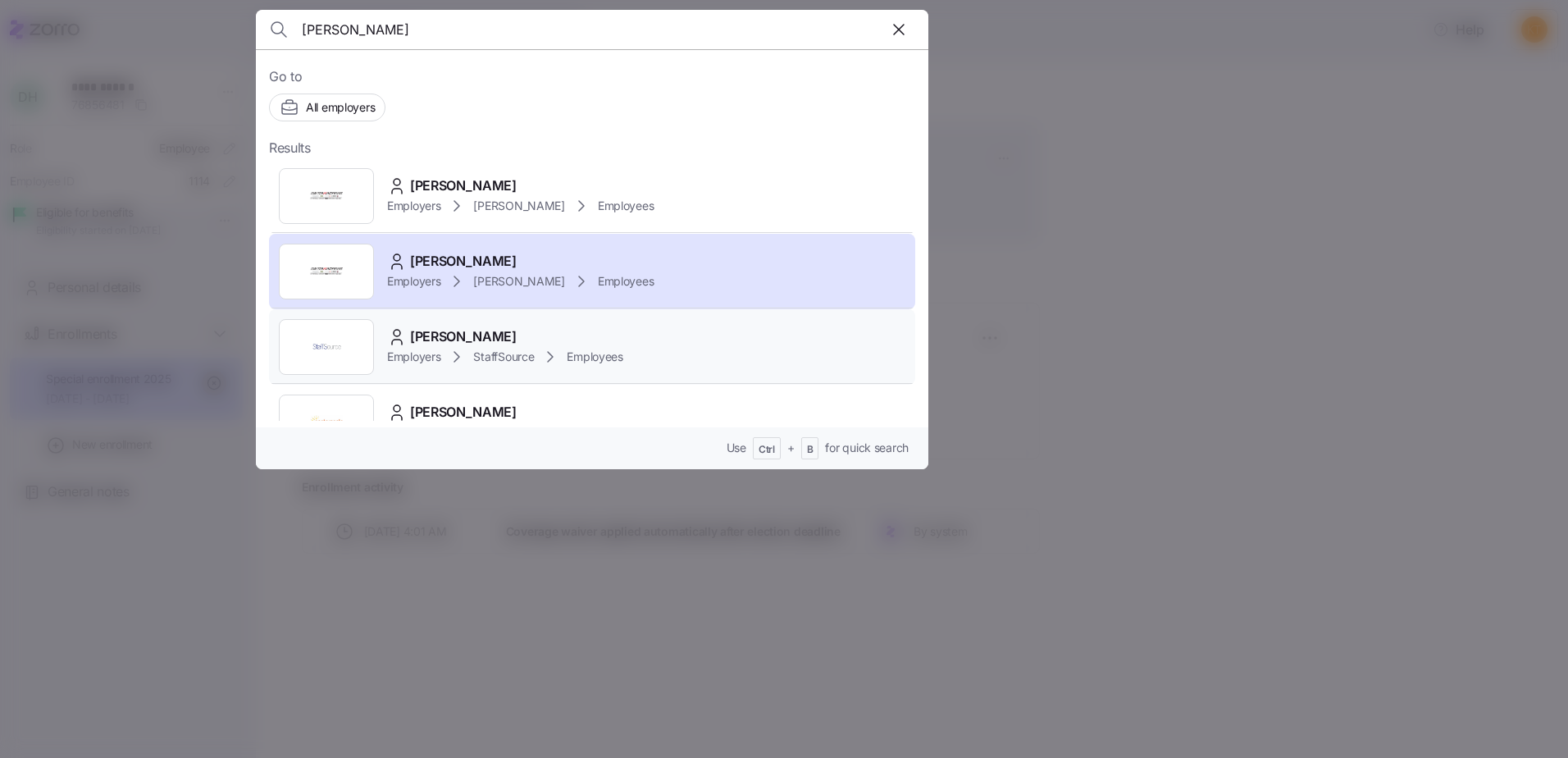
click at [432, 333] on span "[PERSON_NAME]" at bounding box center [463, 336] width 107 height 20
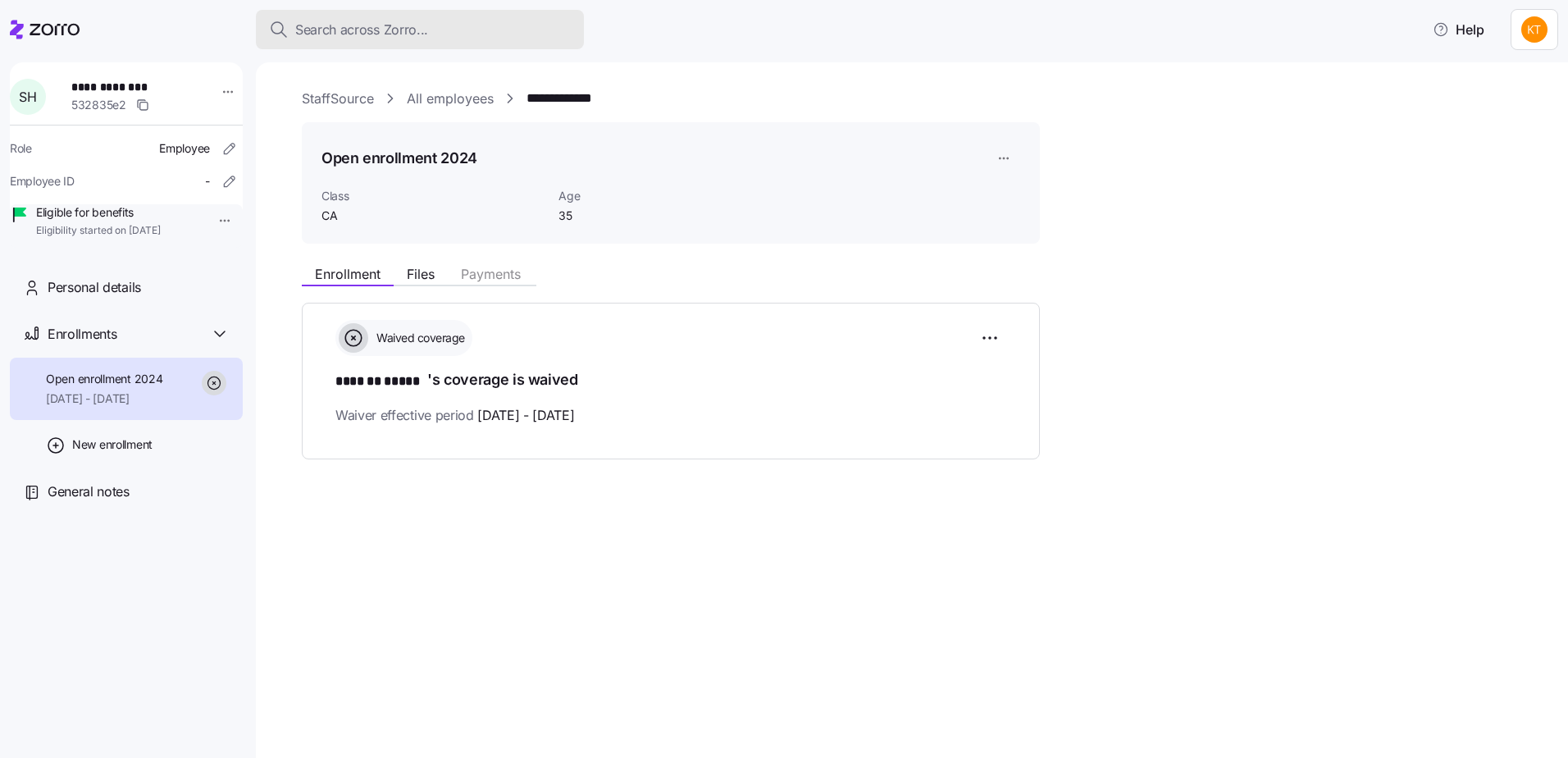
click at [457, 18] on button "Search across Zorro..." at bounding box center [419, 29] width 328 height 40
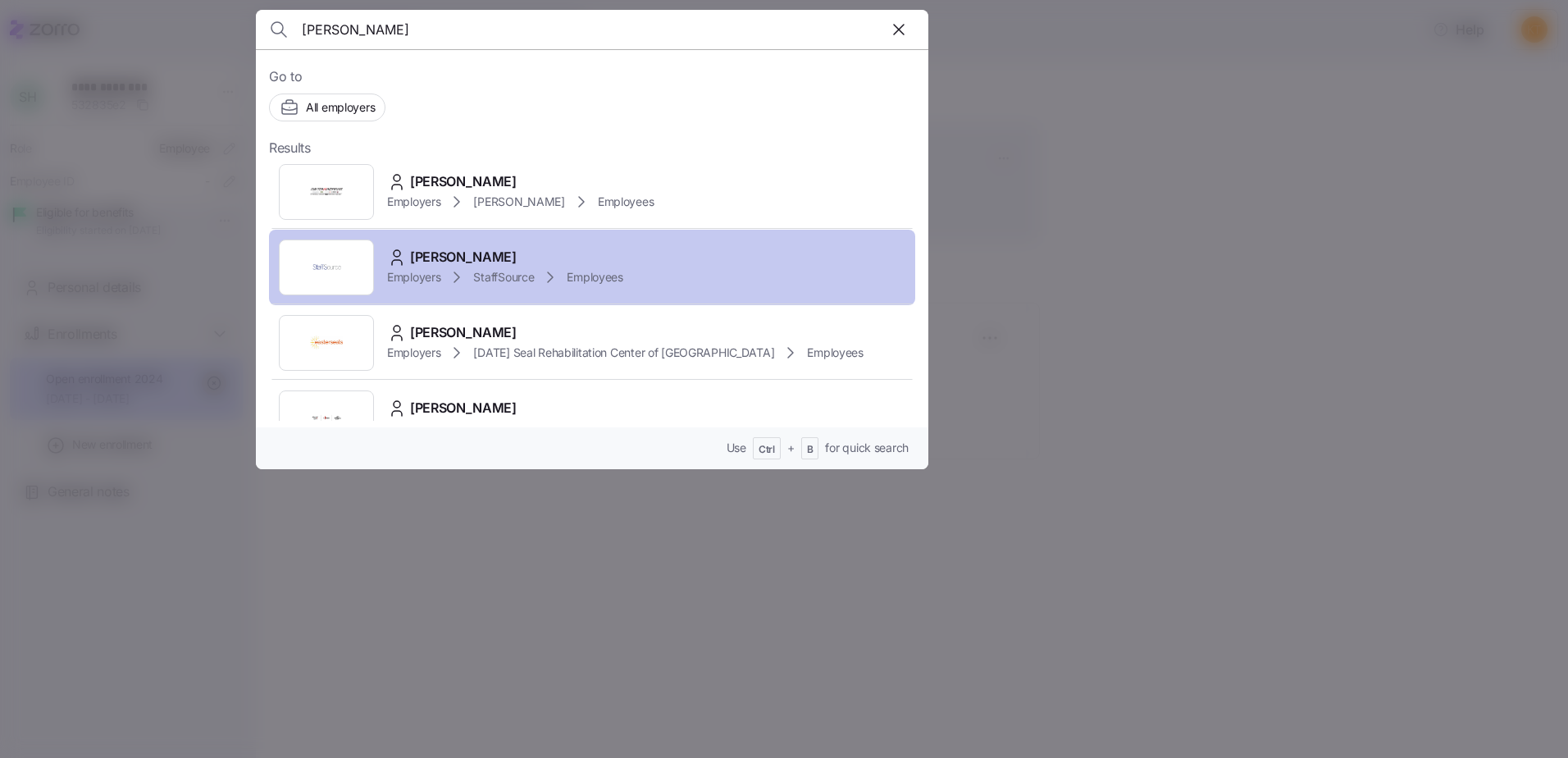
scroll to position [167, 0]
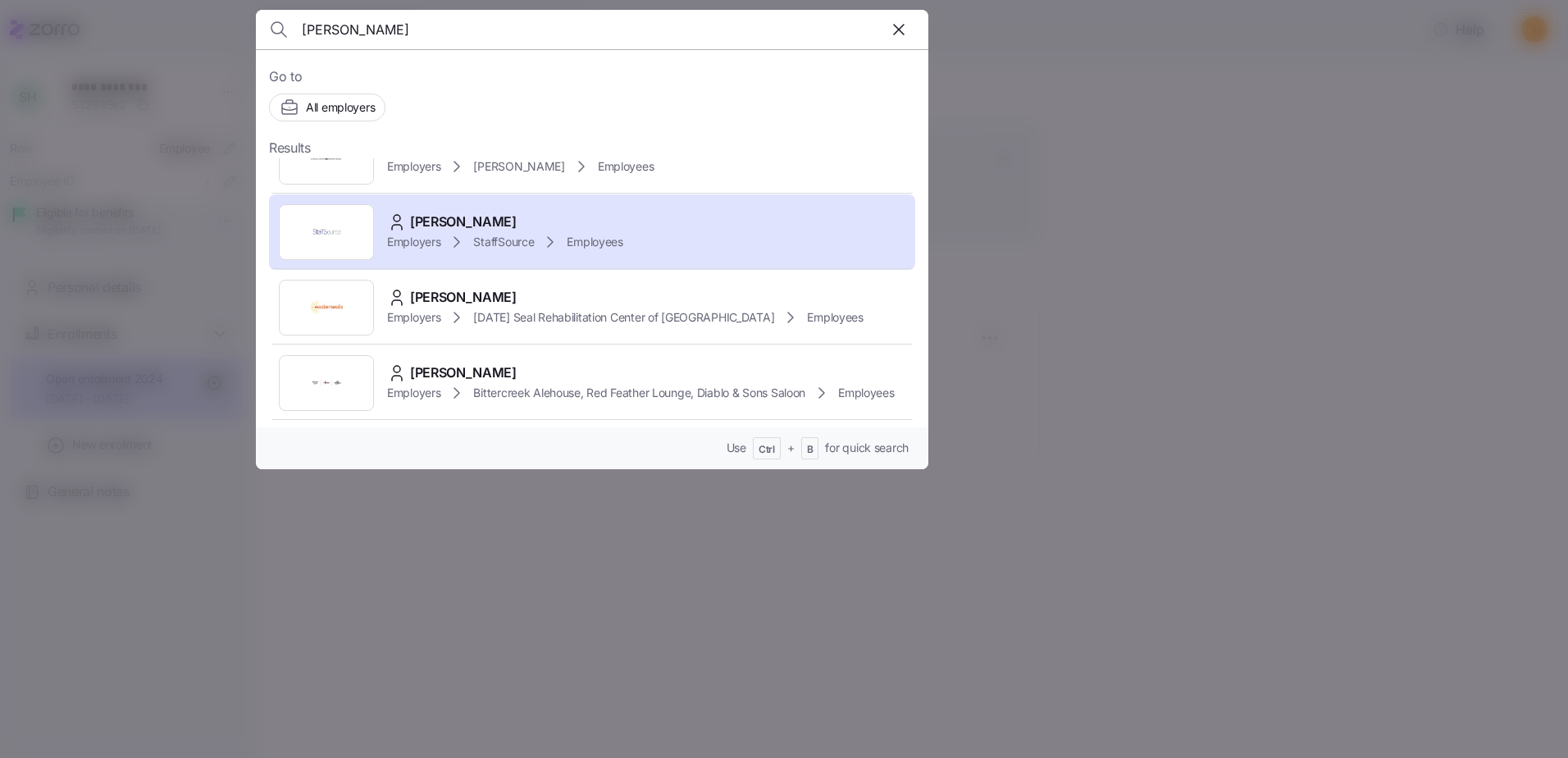
click at [459, 35] on input "[PERSON_NAME]" at bounding box center [511, 29] width 420 height 40
type input "[PERSON_NAME]"
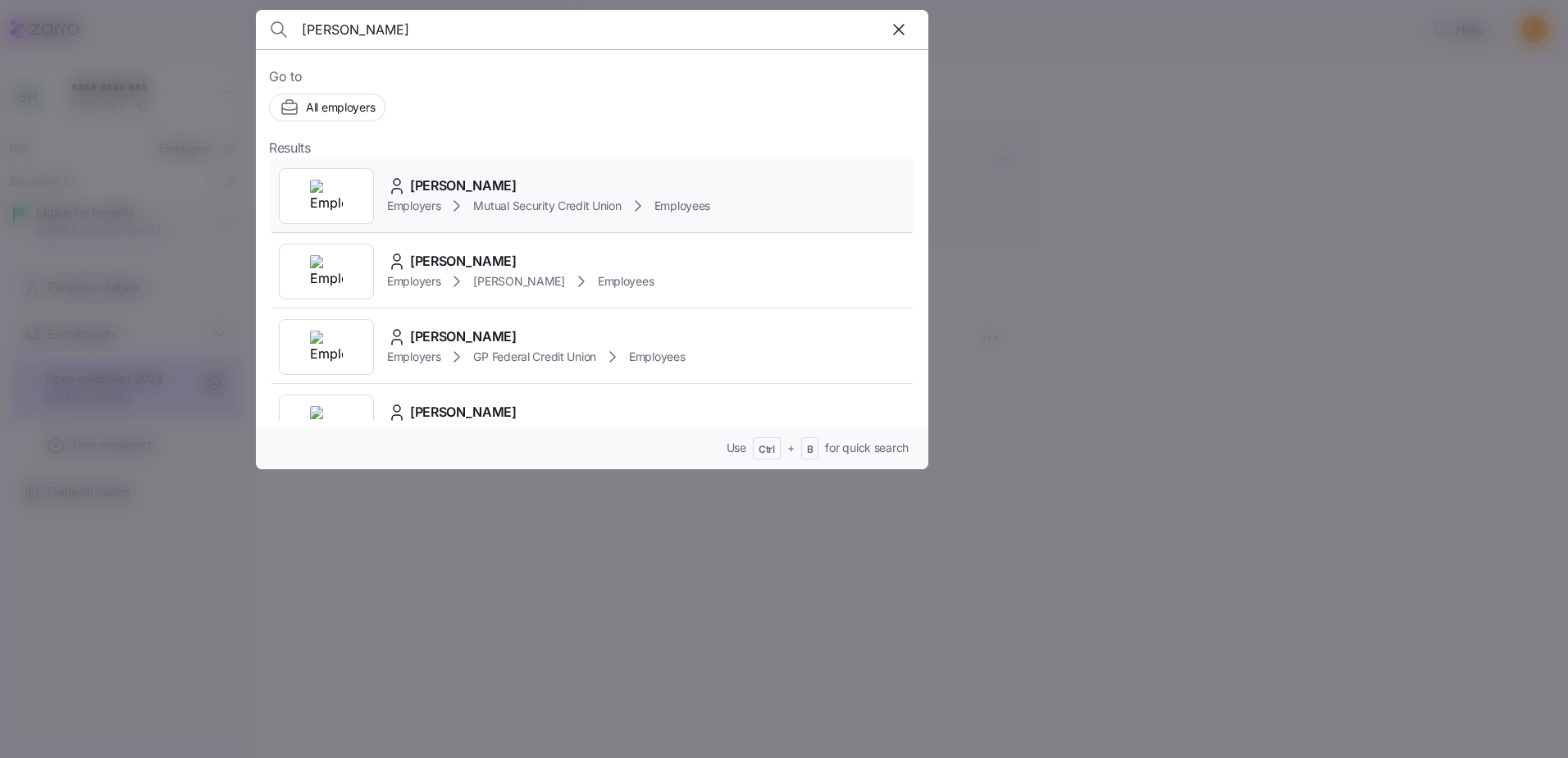
click at [452, 188] on span "[PERSON_NAME]" at bounding box center [463, 185] width 107 height 20
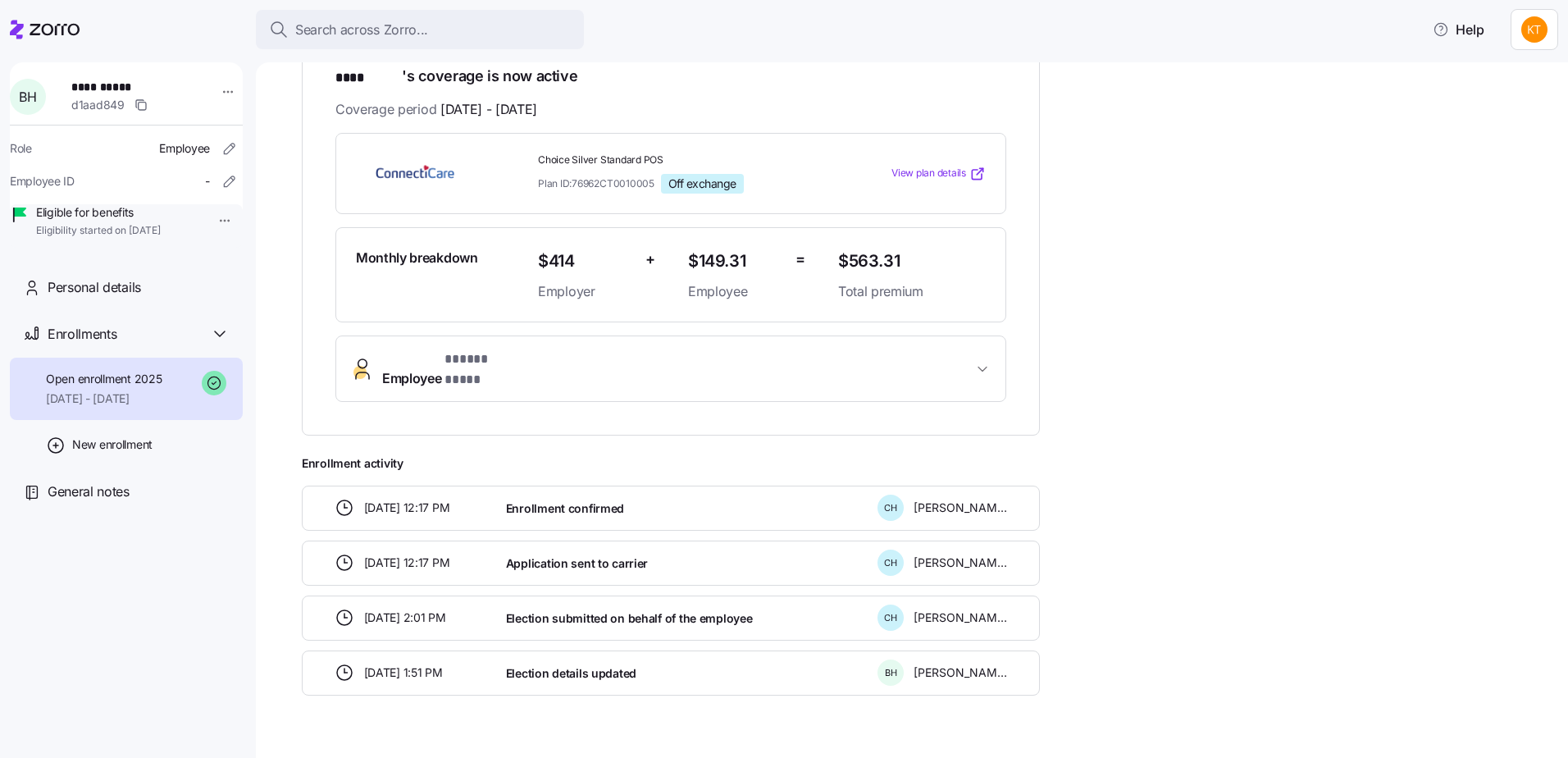
scroll to position [326, 0]
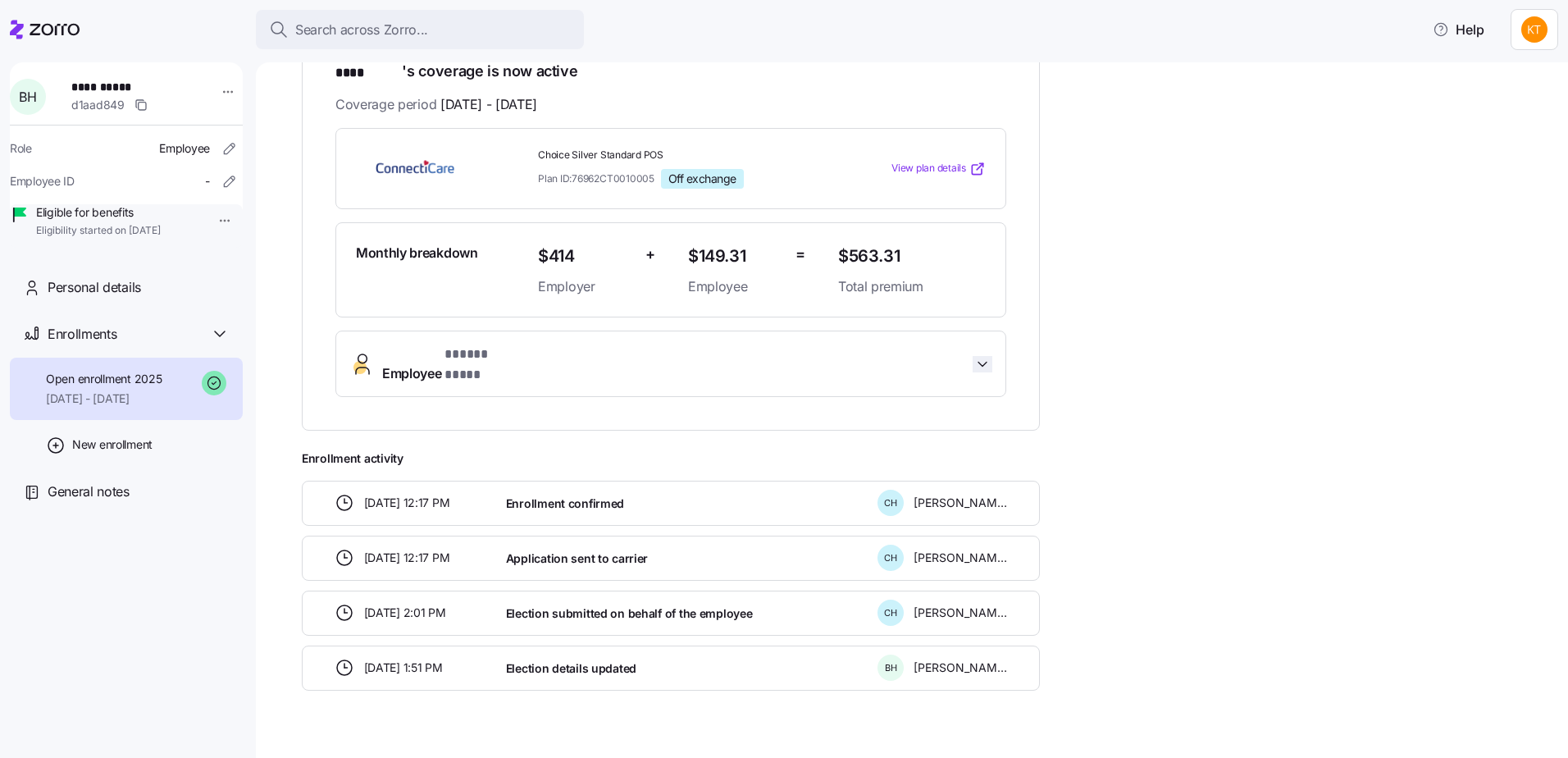
click at [989, 356] on icon "button" at bounding box center [983, 364] width 17 height 17
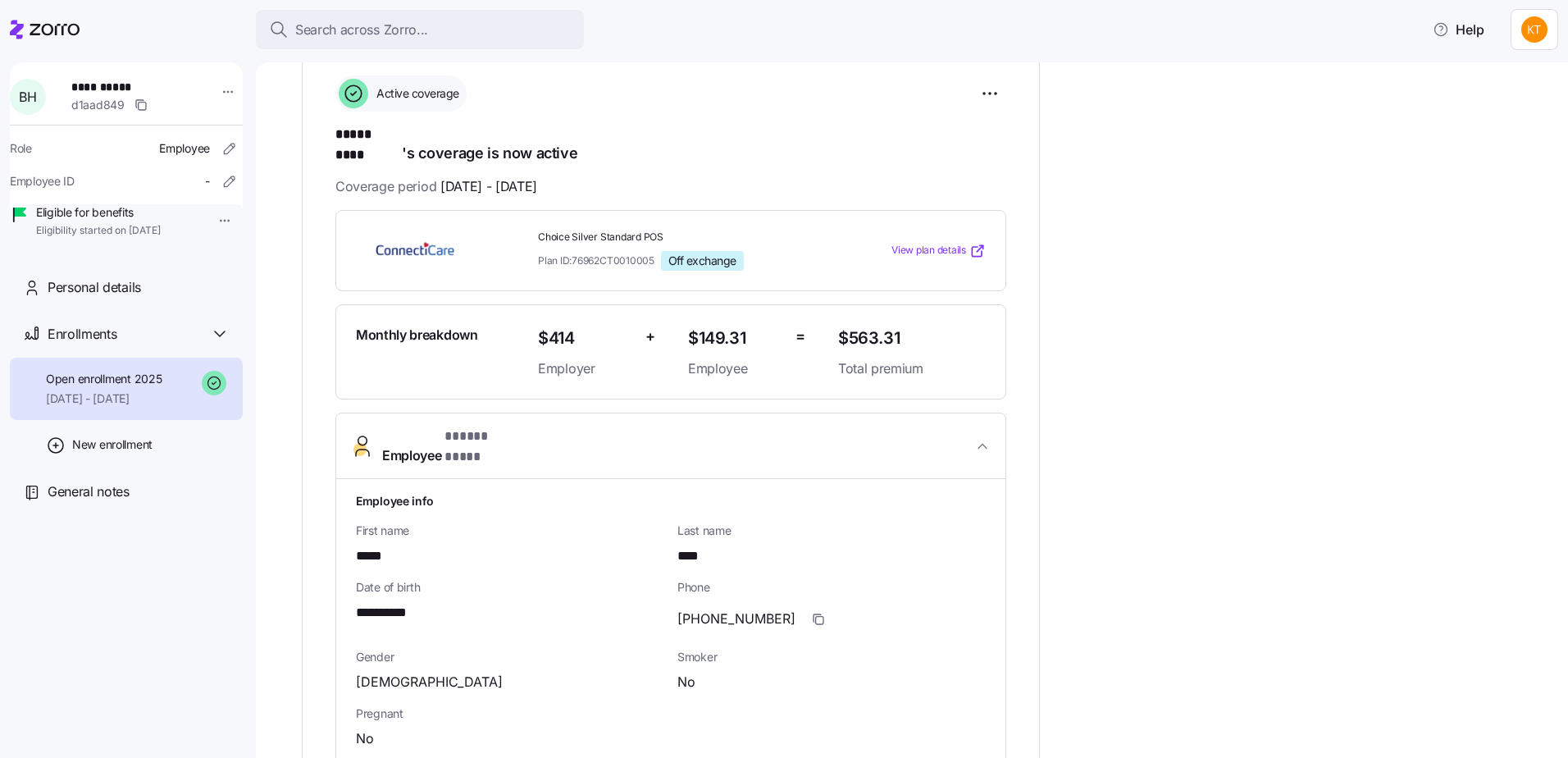
scroll to position [0, 0]
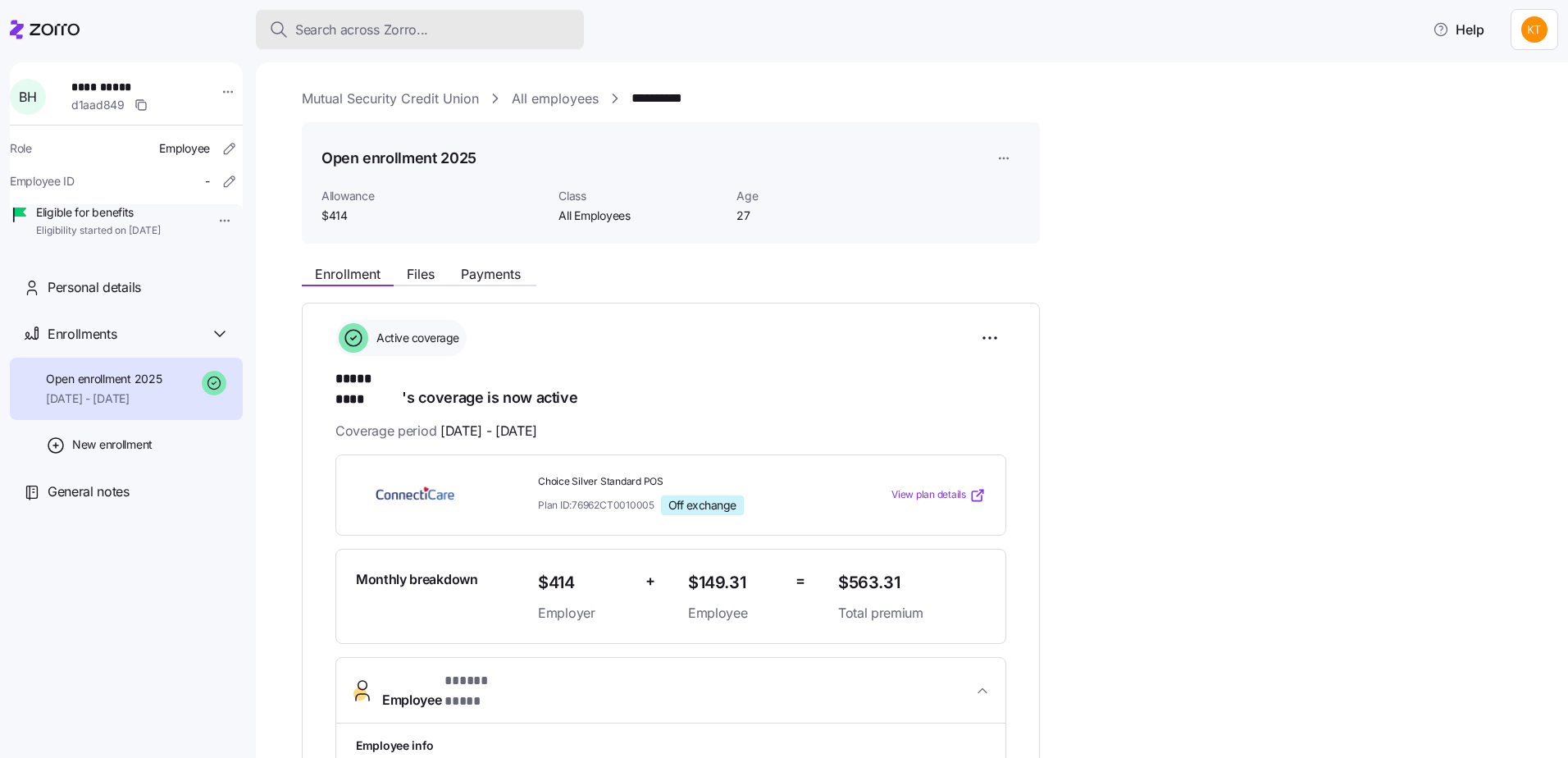
click at [478, 30] on div "Search across Zorro..." at bounding box center [419, 29] width 302 height 20
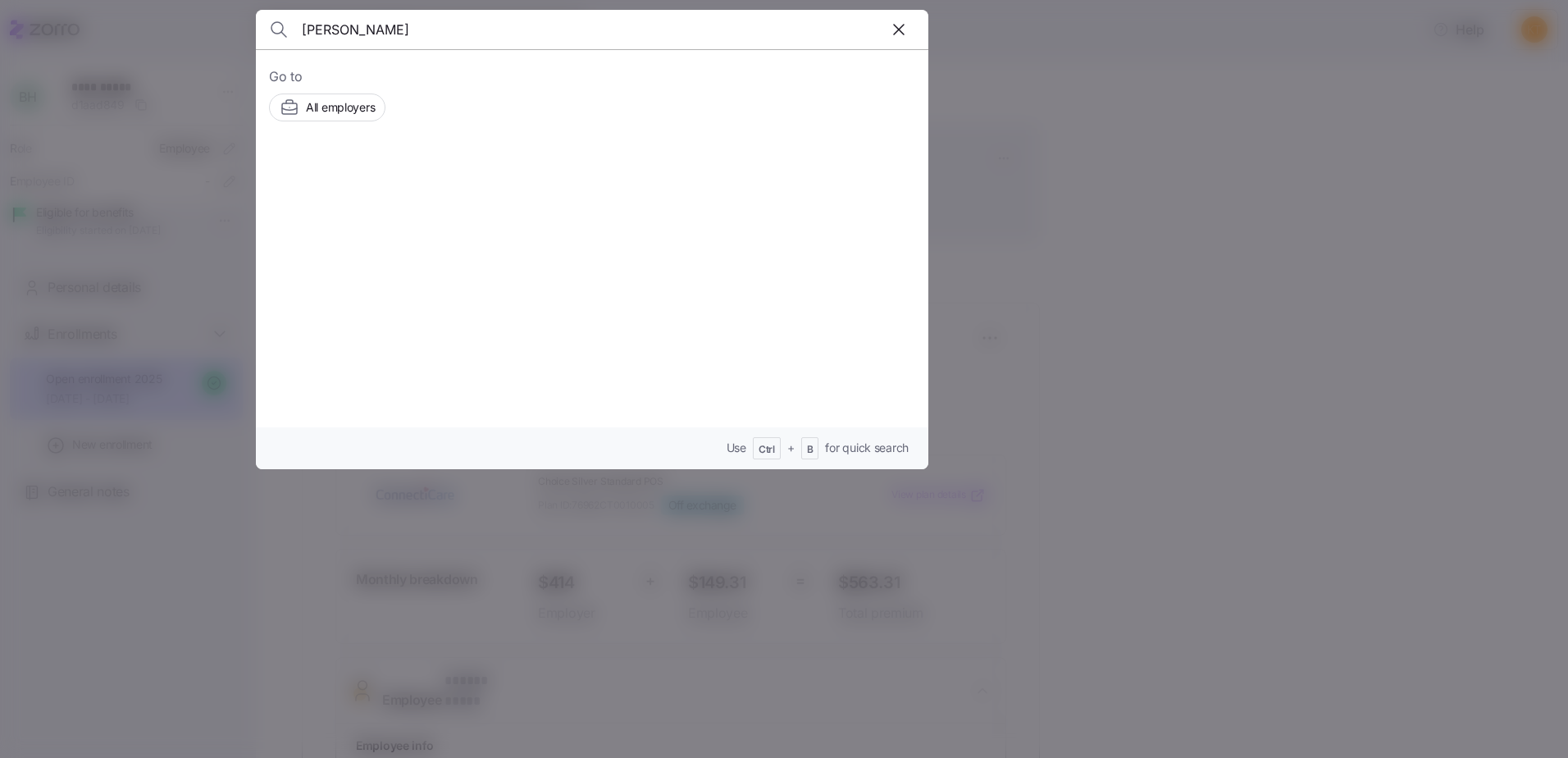
type input "[PERSON_NAME]"
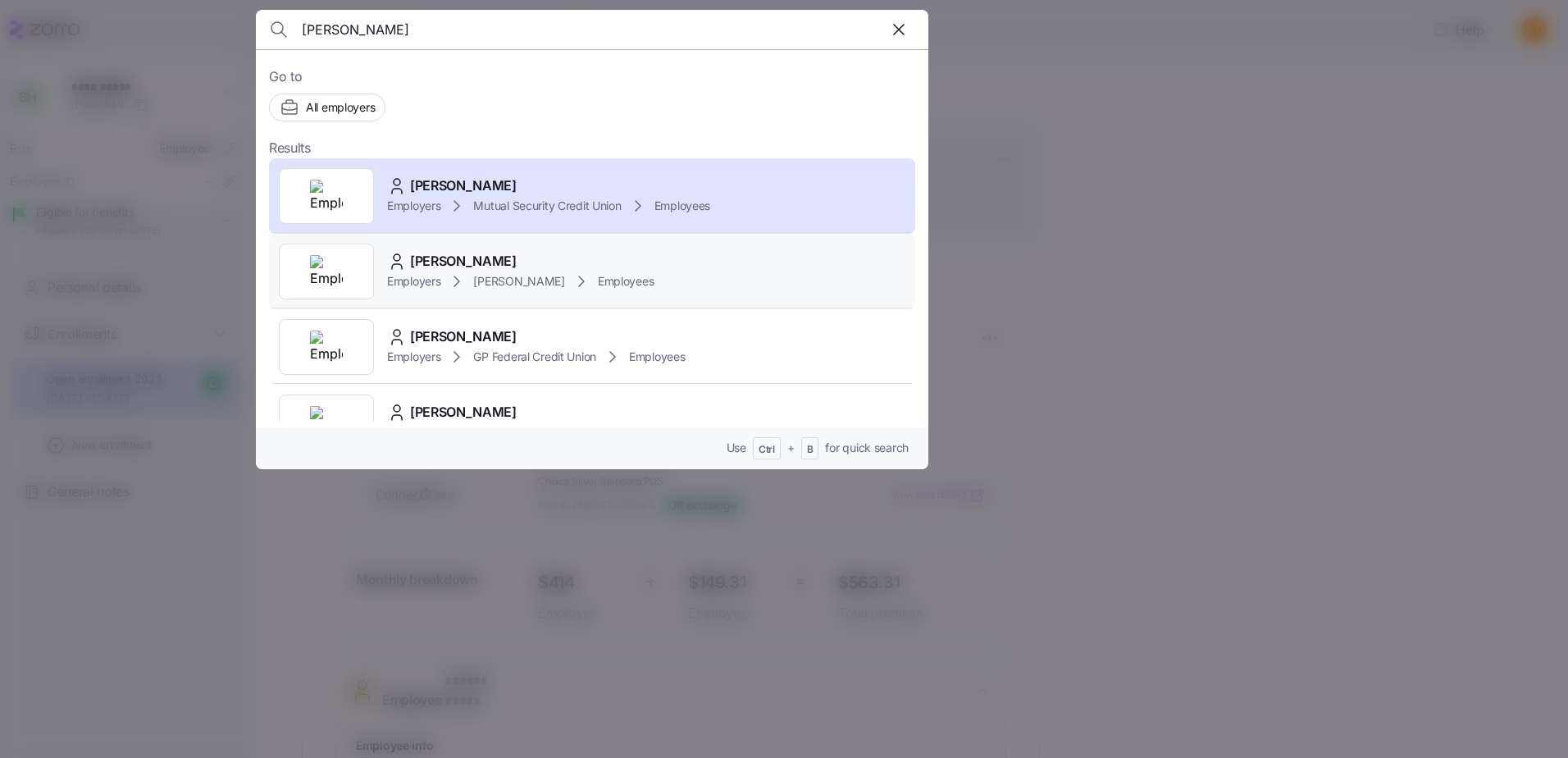
click at [427, 257] on span "[PERSON_NAME]" at bounding box center [463, 261] width 107 height 20
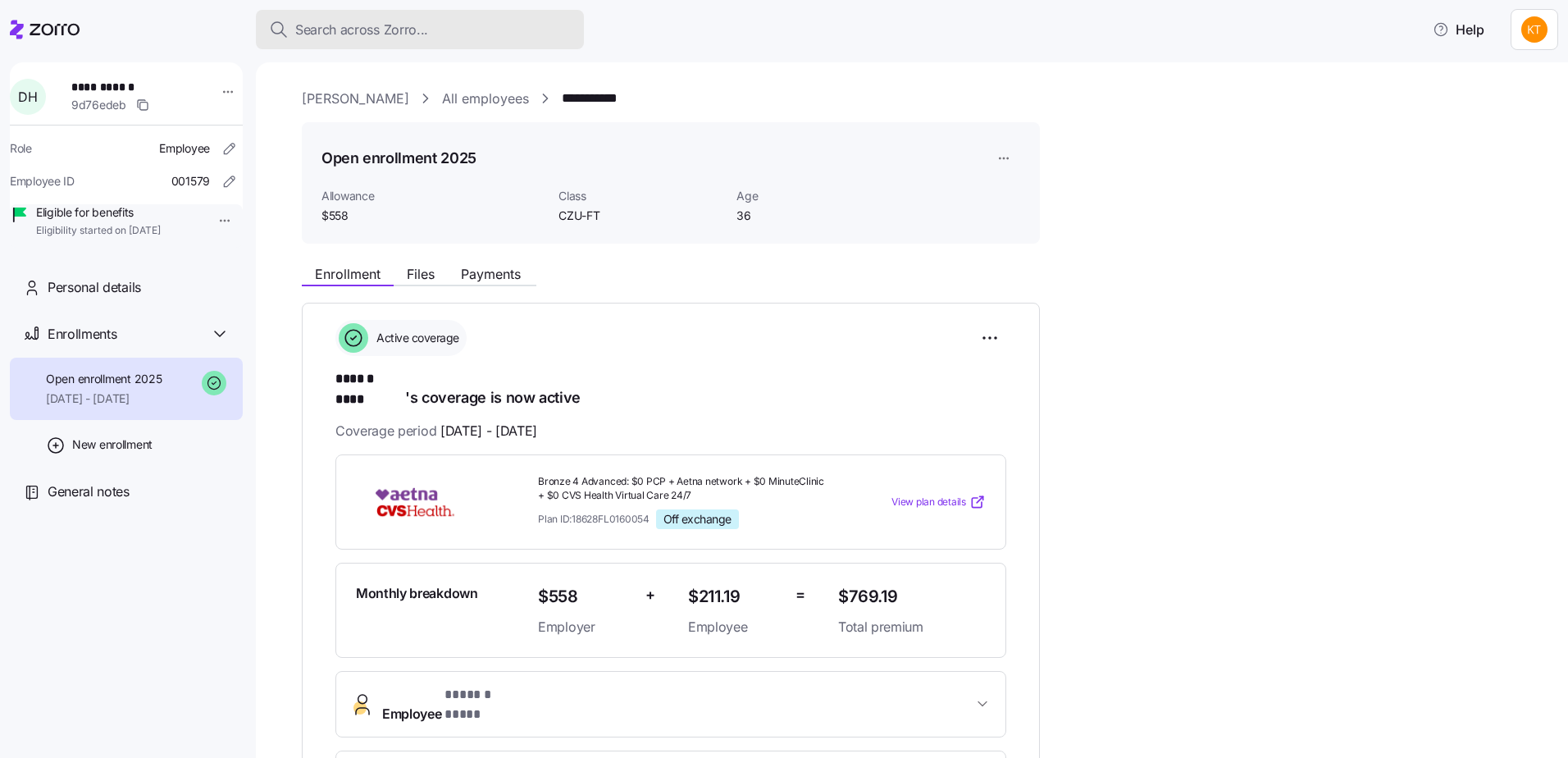
click at [524, 26] on div "Search across Zorro..." at bounding box center [419, 29] width 302 height 20
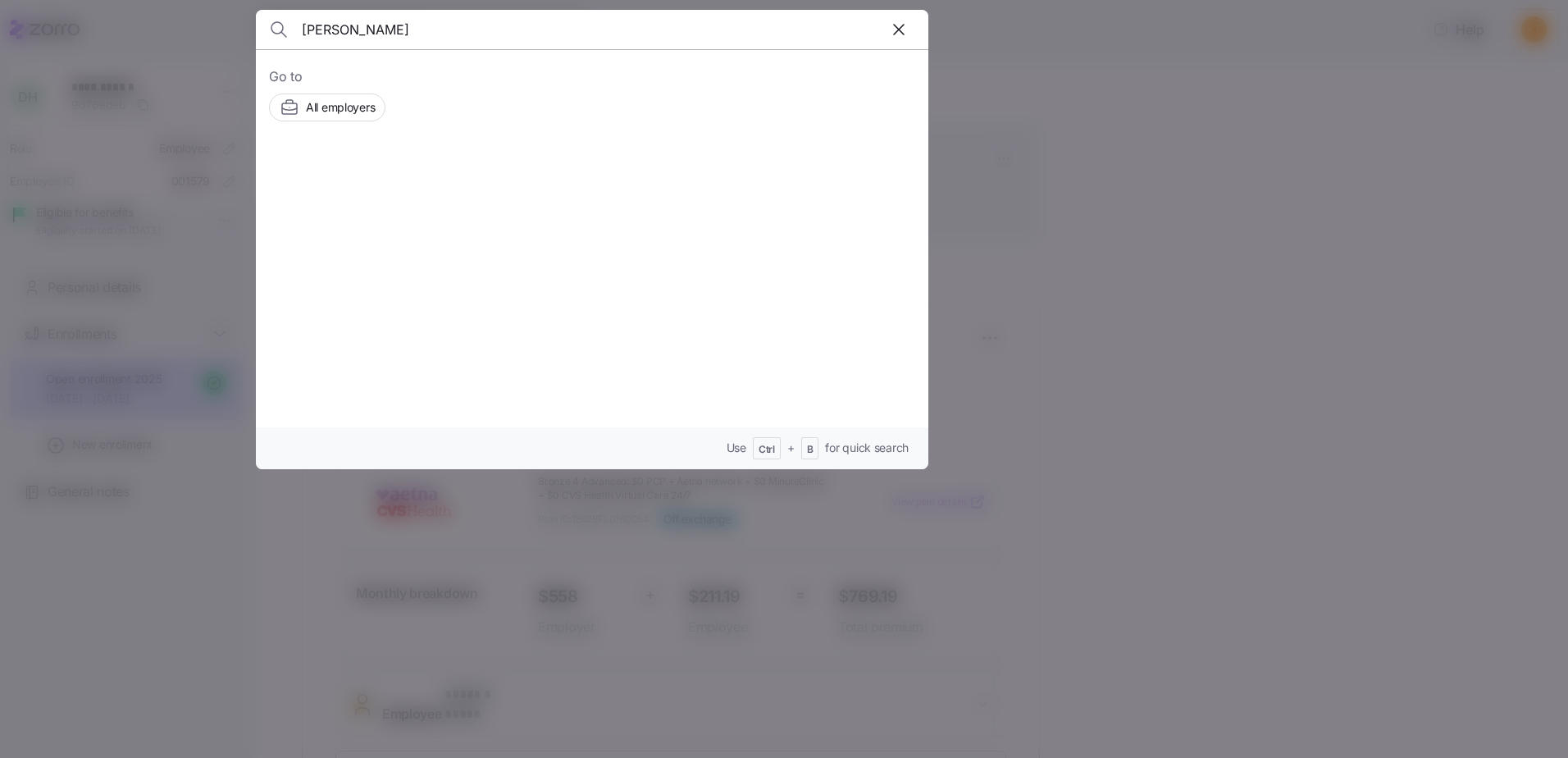
type input "[PERSON_NAME]"
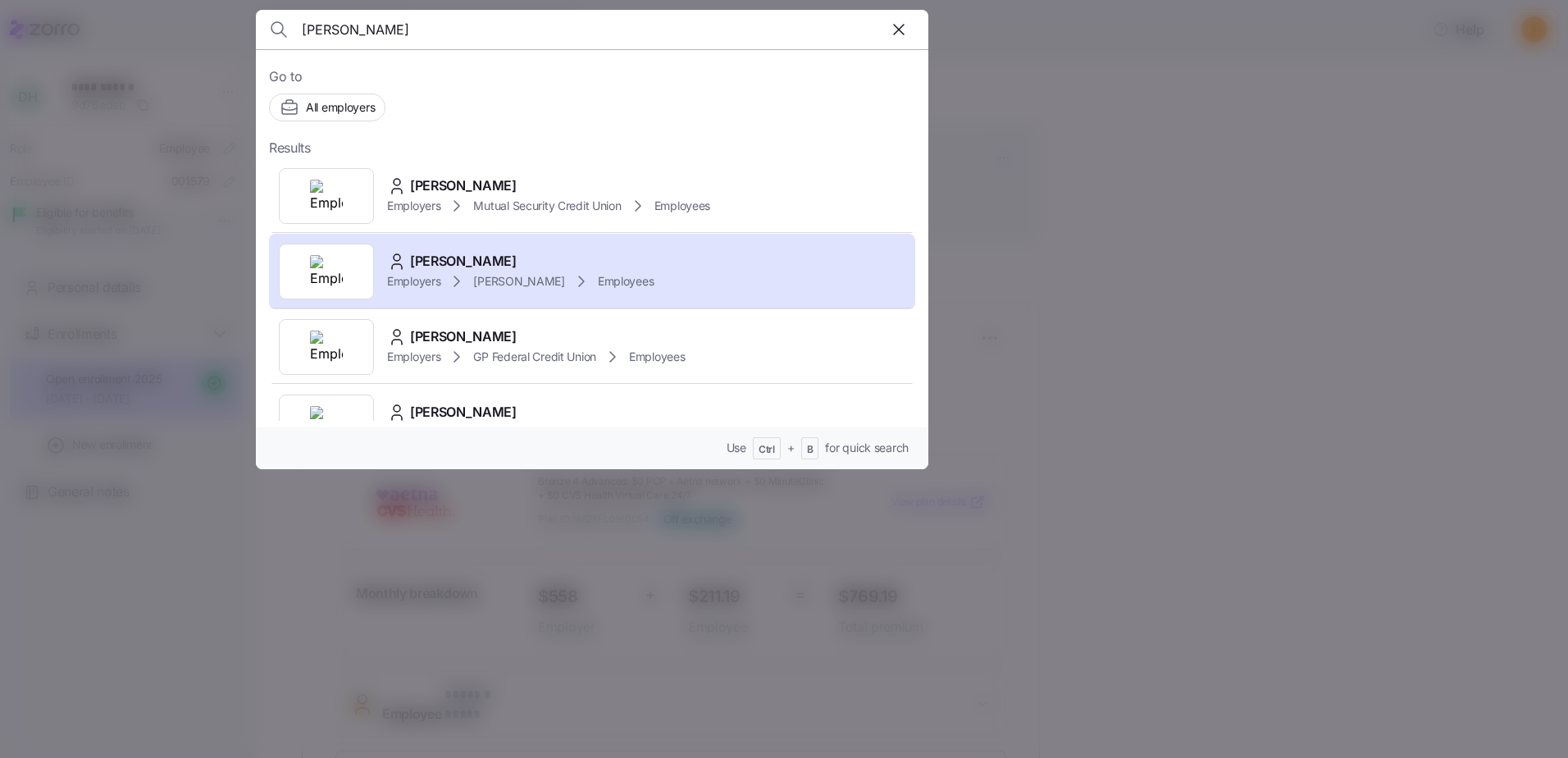
click at [900, 25] on icon "button" at bounding box center [899, 29] width 19 height 19
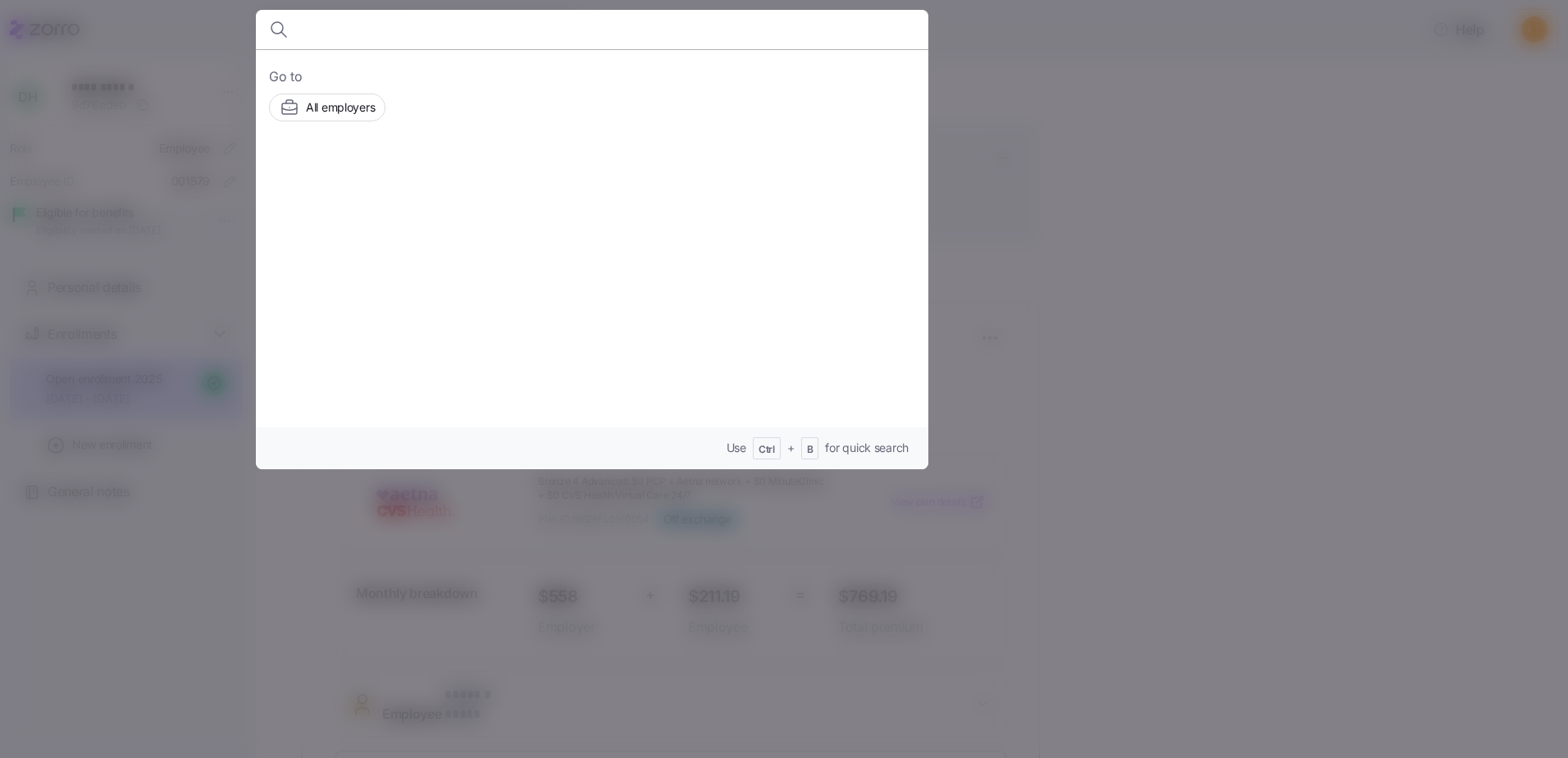
click at [767, 44] on div at bounding box center [592, 29] width 646 height 40
click at [455, 30] on input at bounding box center [511, 29] width 420 height 40
type input "[PERSON_NAME]"
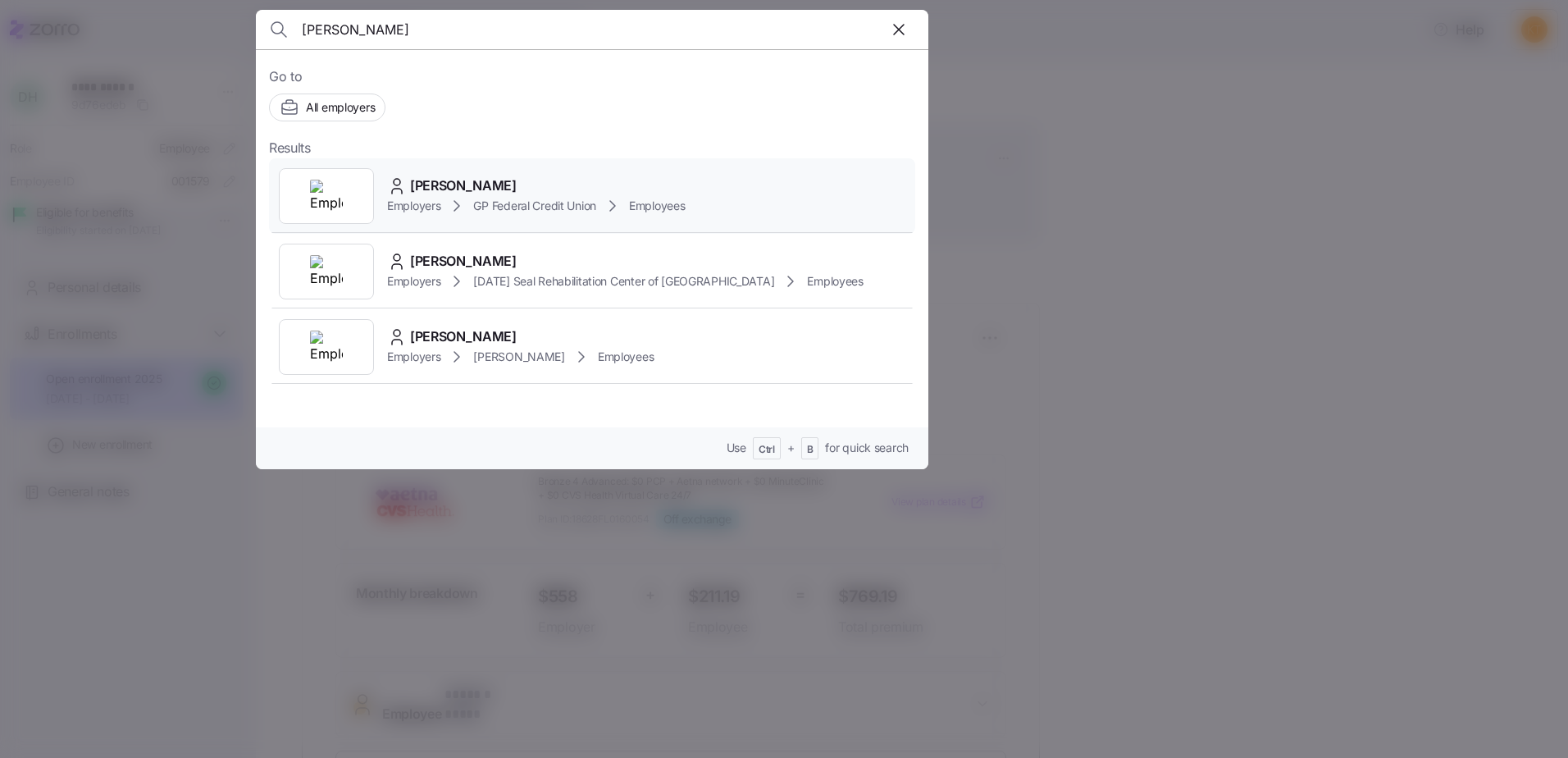
click at [446, 185] on span "[PERSON_NAME]" at bounding box center [463, 185] width 107 height 20
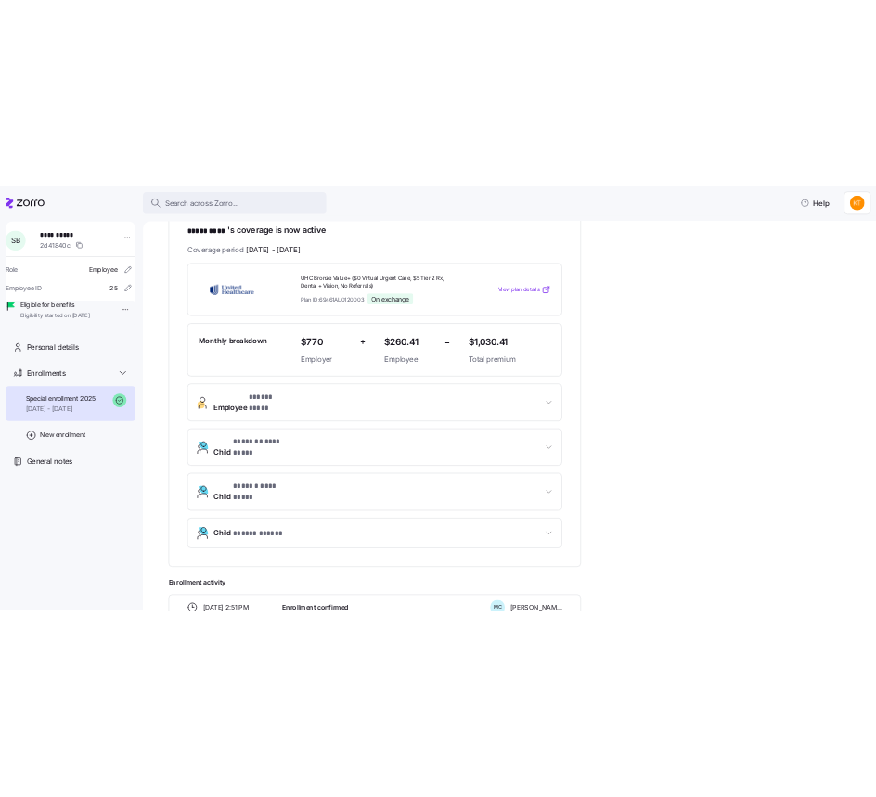
scroll to position [371, 0]
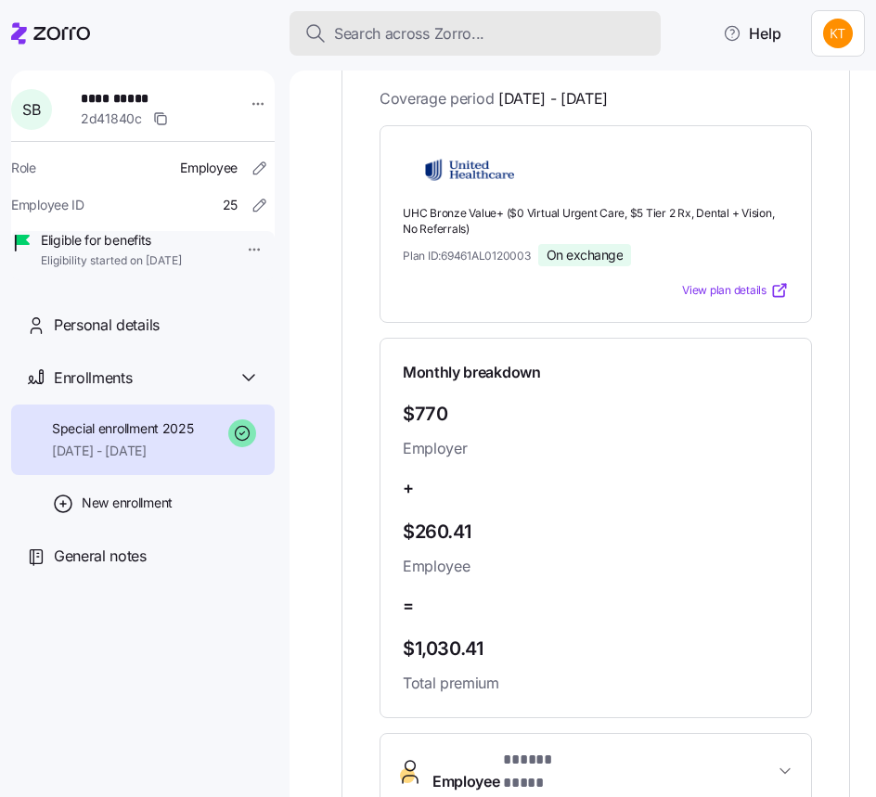
click at [387, 28] on span "Search across Zorro..." at bounding box center [409, 33] width 150 height 23
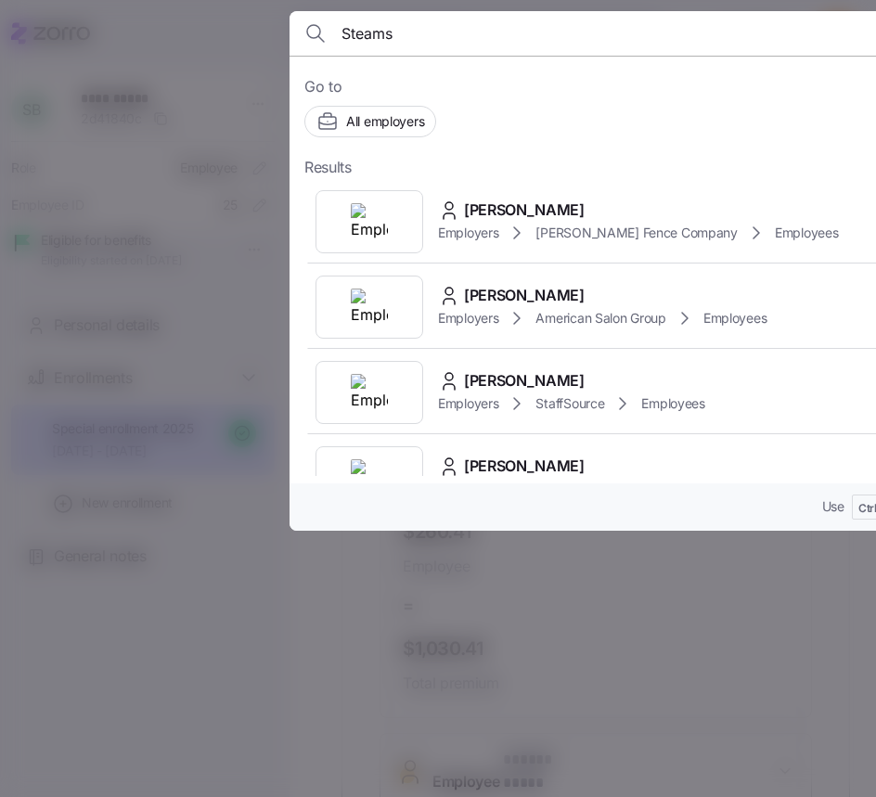
type input "Steams"
